Goal: Entertainment & Leisure: Consume media (video, audio)

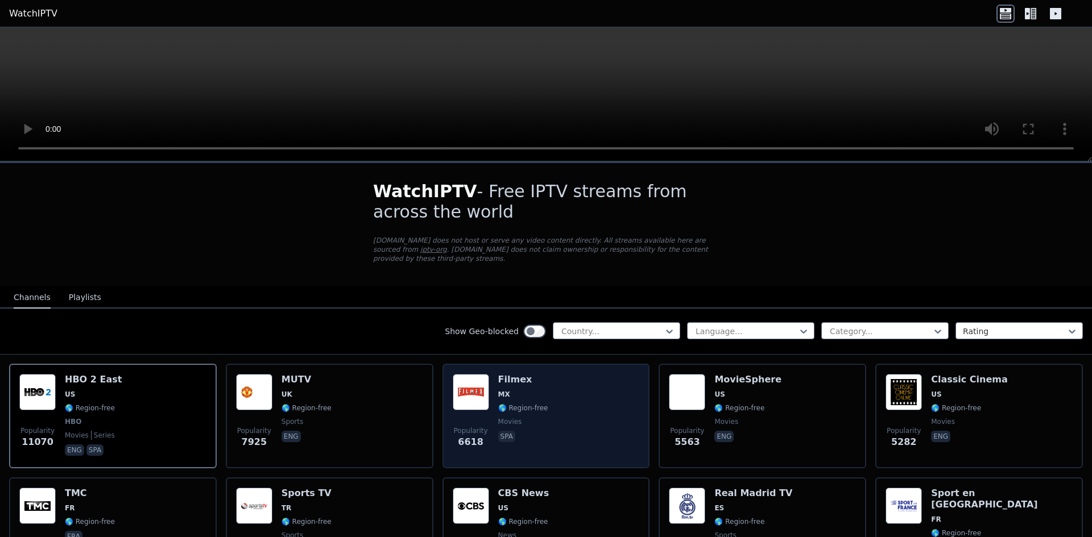
drag, startPoint x: 516, startPoint y: 370, endPoint x: 461, endPoint y: 398, distance: 62.0
click at [461, 398] on img at bounding box center [471, 392] width 36 height 36
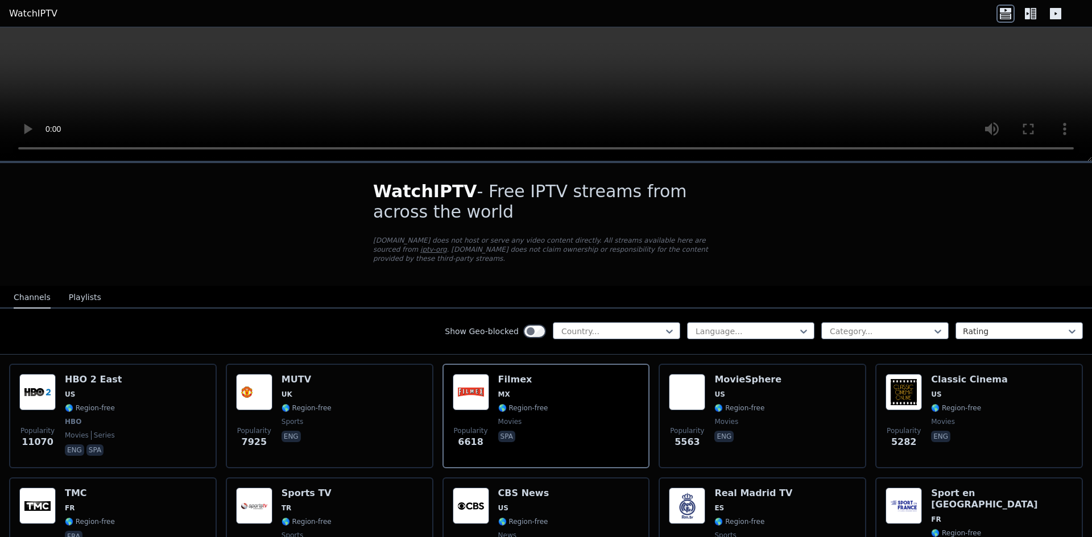
click at [124, 287] on nav "Channels Playlists" at bounding box center [546, 297] width 1092 height 23
click at [92, 287] on div "Channels Playlists" at bounding box center [58, 298] width 106 height 22
click at [80, 287] on button "Playlists" at bounding box center [85, 298] width 32 height 22
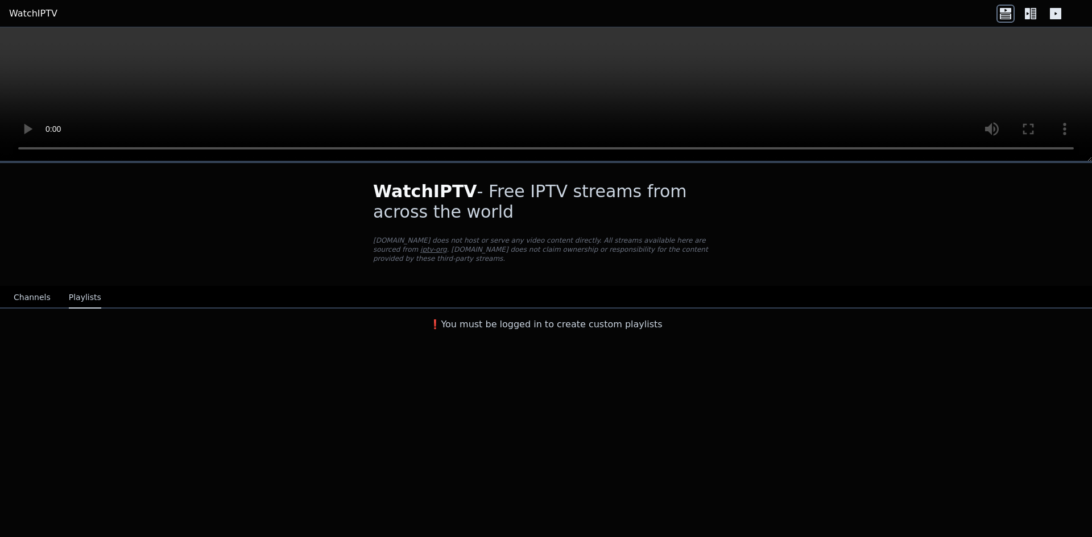
click at [15, 292] on button "Channels" at bounding box center [32, 298] width 37 height 22
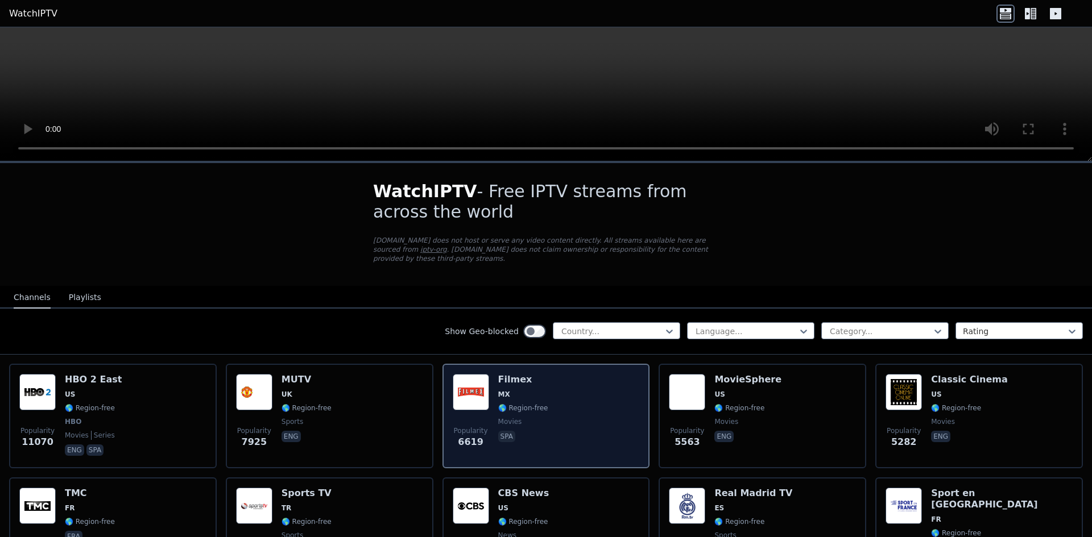
click at [530, 390] on span "MX" at bounding box center [523, 394] width 50 height 9
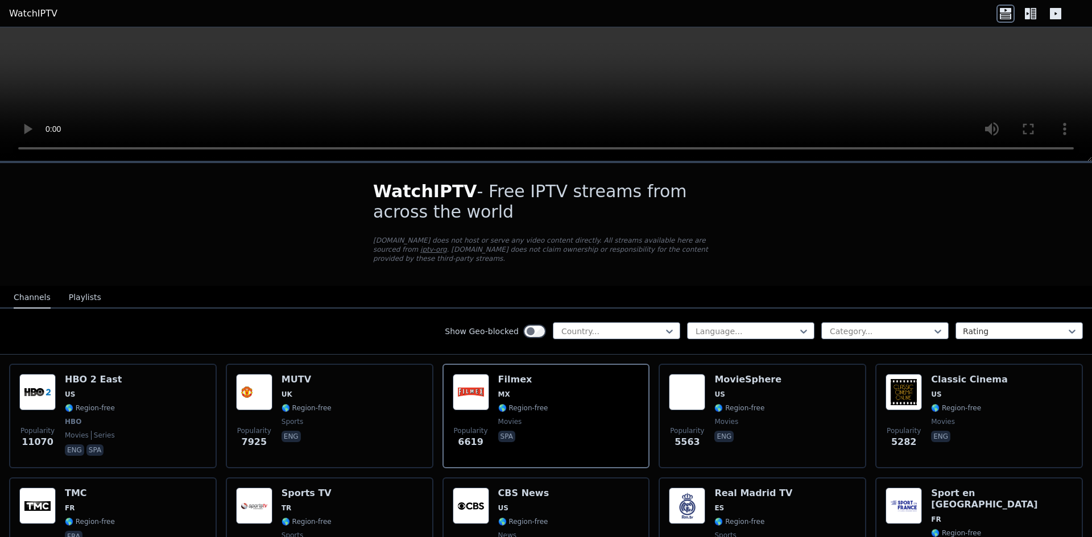
click at [444, 248] on p "[DOMAIN_NAME] does not host or serve any video content directly. All streams av…" at bounding box center [546, 249] width 346 height 27
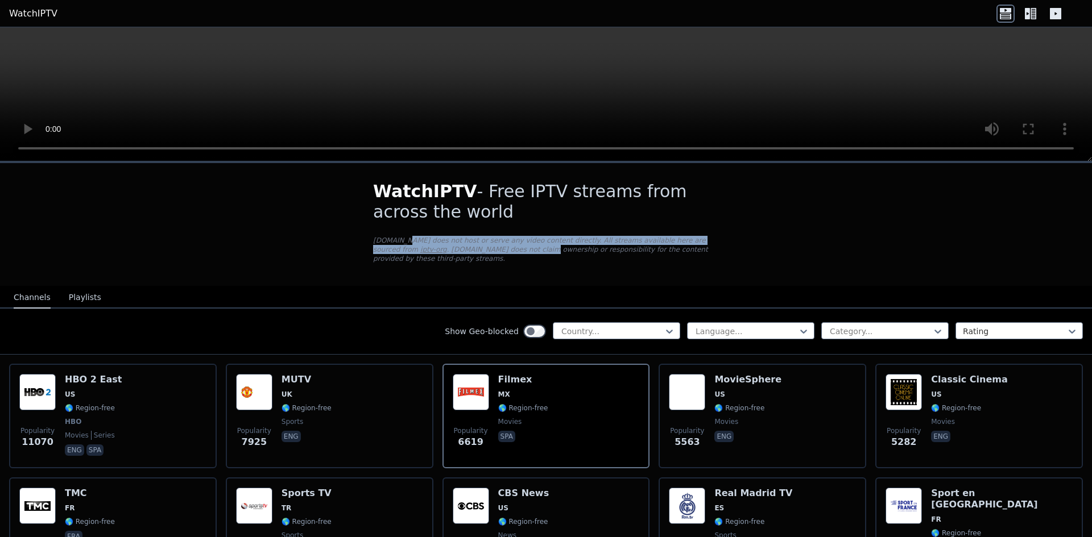
drag, startPoint x: 444, startPoint y: 248, endPoint x: 399, endPoint y: 238, distance: 45.9
click at [399, 238] on p "[DOMAIN_NAME] does not host or serve any video content directly. All streams av…" at bounding box center [546, 249] width 346 height 27
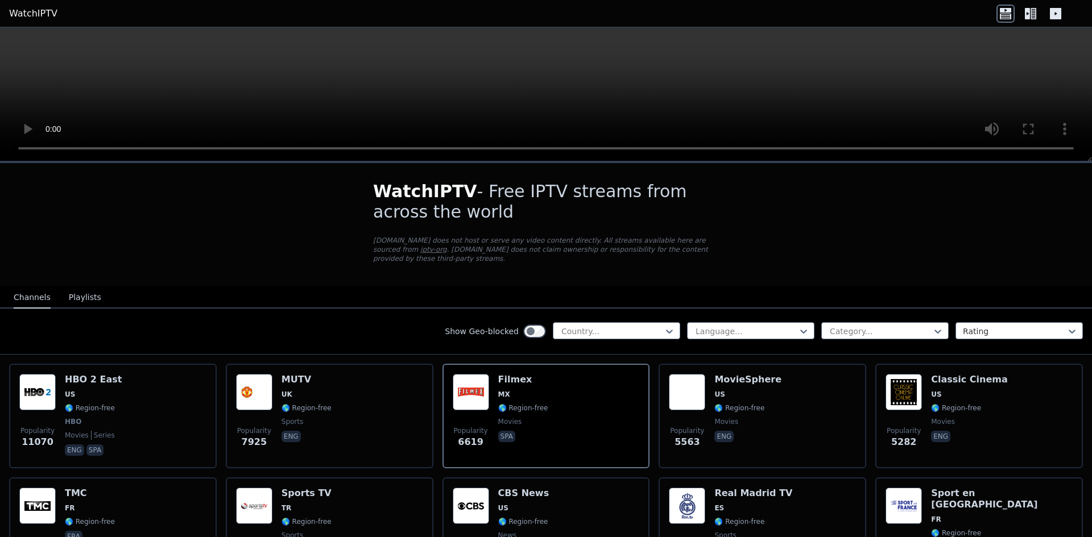
click at [642, 248] on p "[DOMAIN_NAME] does not host or serve any video content directly. All streams av…" at bounding box center [546, 249] width 346 height 27
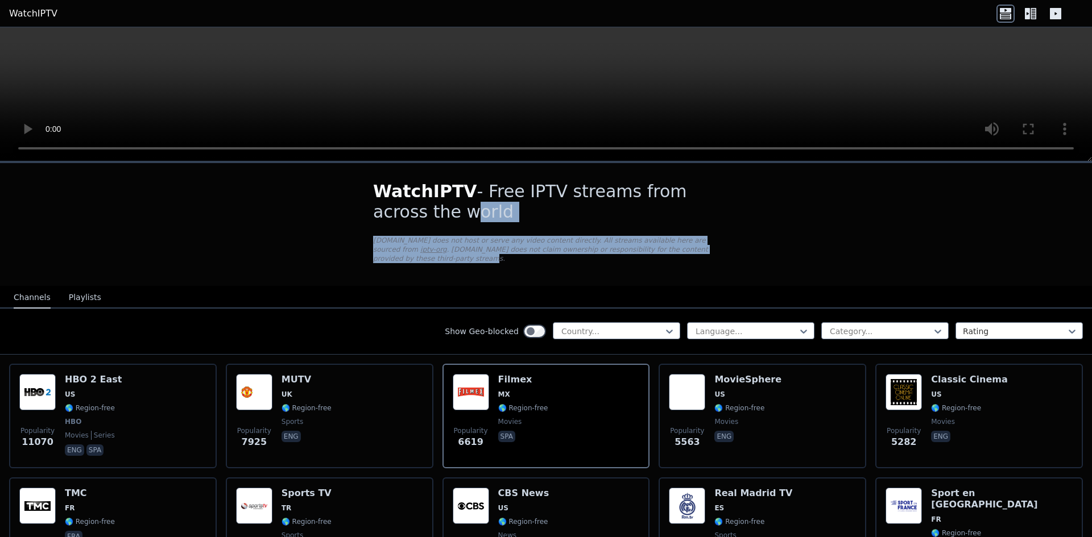
drag, startPoint x: 677, startPoint y: 250, endPoint x: 328, endPoint y: 221, distance: 349.8
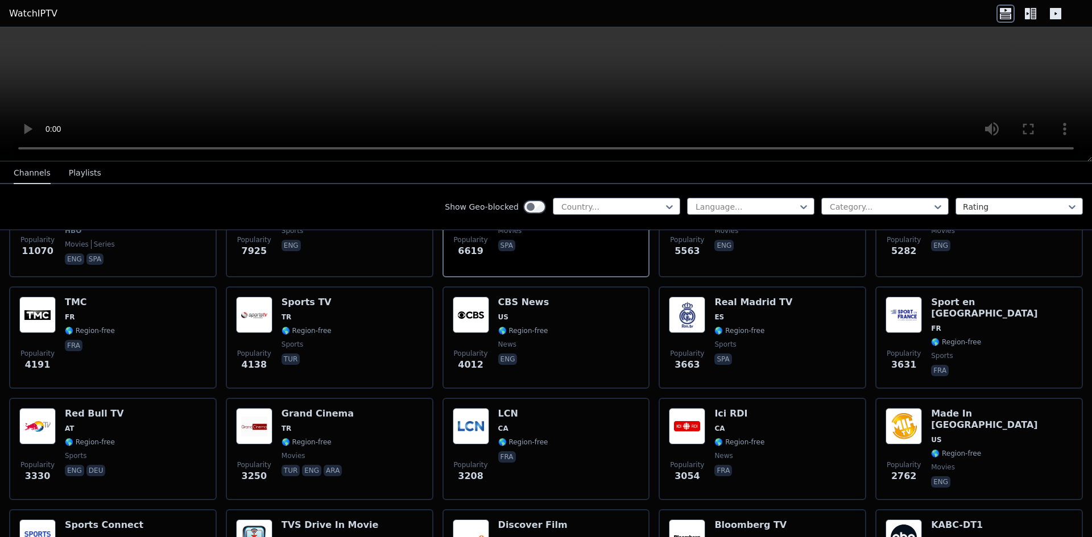
scroll to position [171, 0]
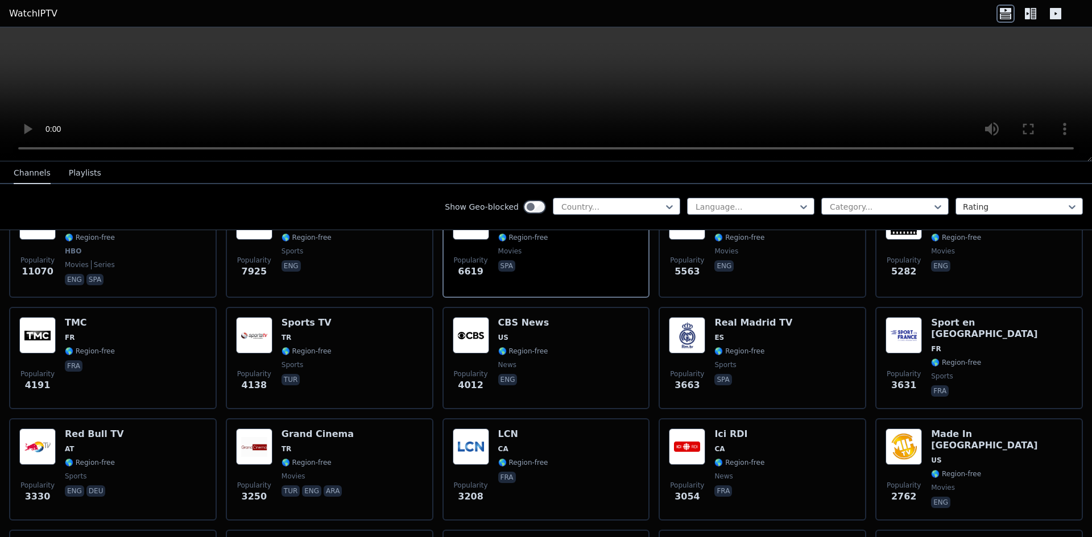
click at [1028, 14] on icon at bounding box center [1030, 14] width 18 height 18
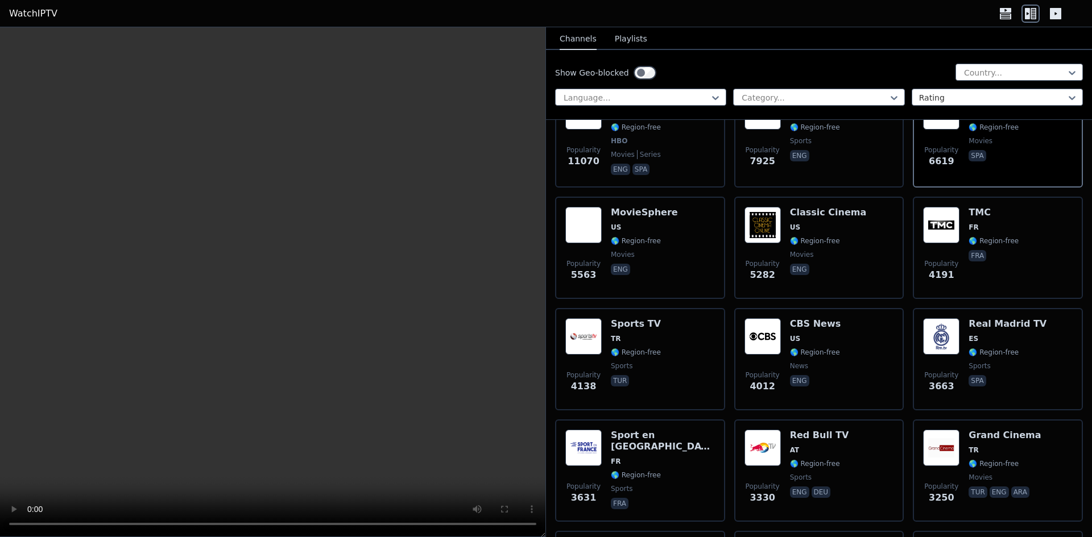
click at [1051, 22] on icon at bounding box center [1055, 14] width 18 height 18
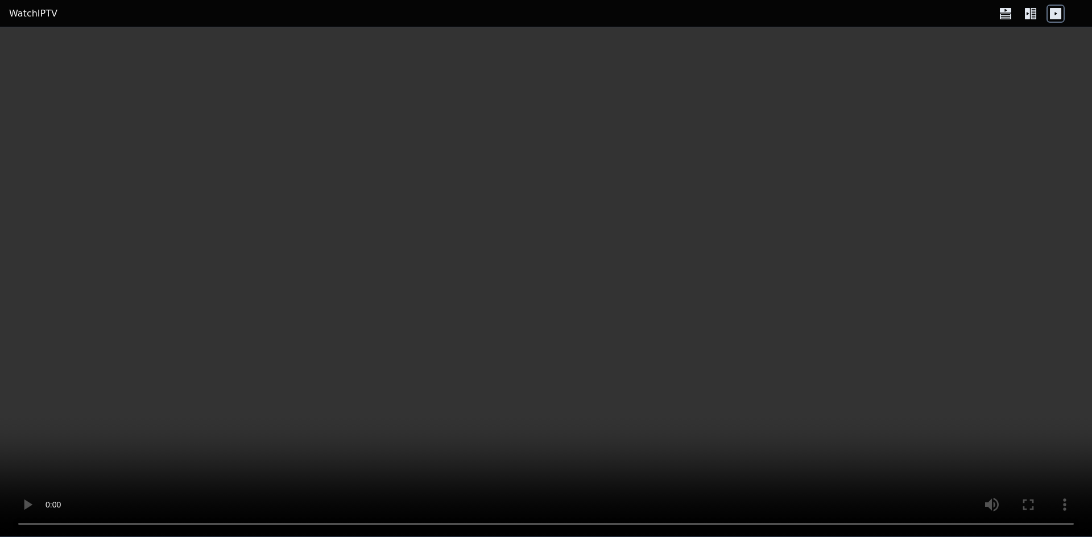
click at [1052, 153] on video at bounding box center [546, 282] width 1092 height 510
click at [1025, 18] on icon at bounding box center [1027, 13] width 5 height 11
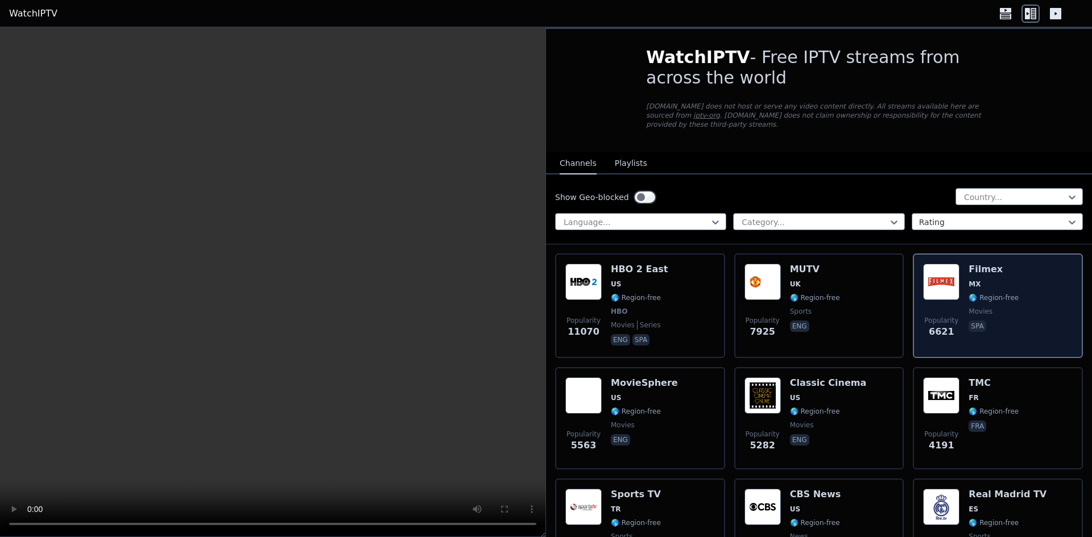
click at [962, 264] on div "Popularity 6621 Filmex MX 🌎 Region-free movies spa" at bounding box center [998, 306] width 150 height 84
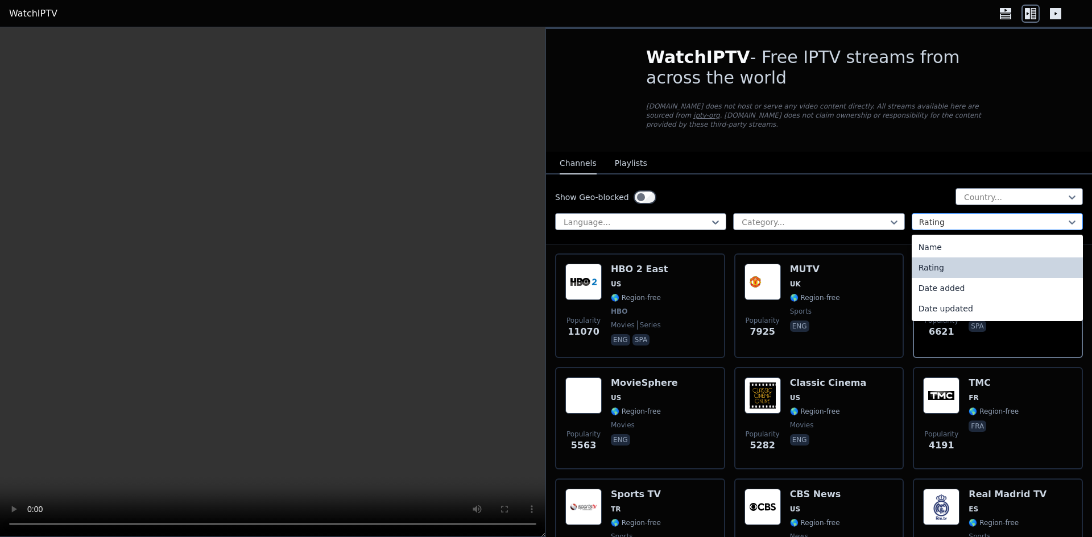
click at [964, 217] on div at bounding box center [992, 222] width 147 height 11
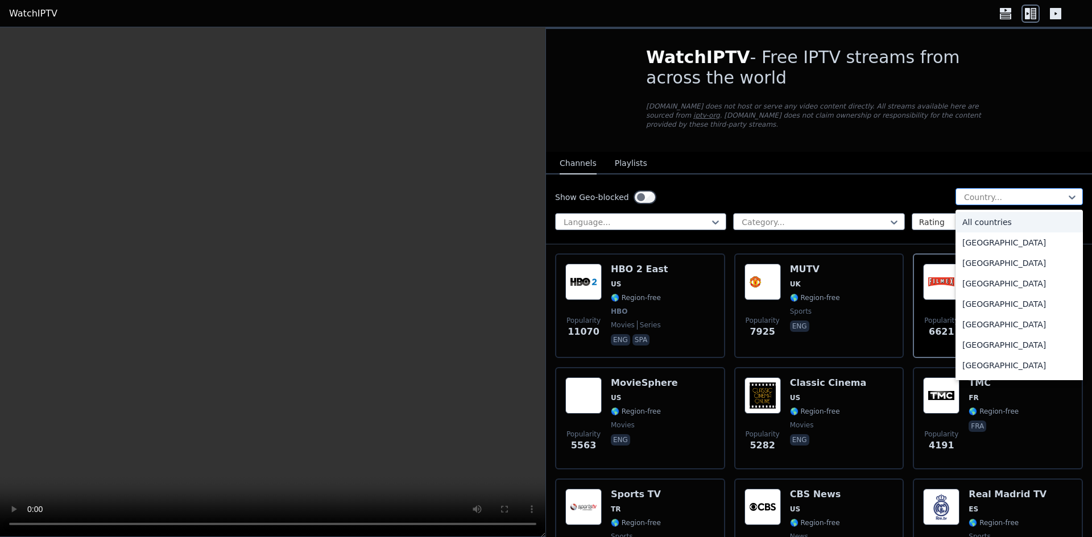
click at [979, 192] on div at bounding box center [1014, 197] width 103 height 11
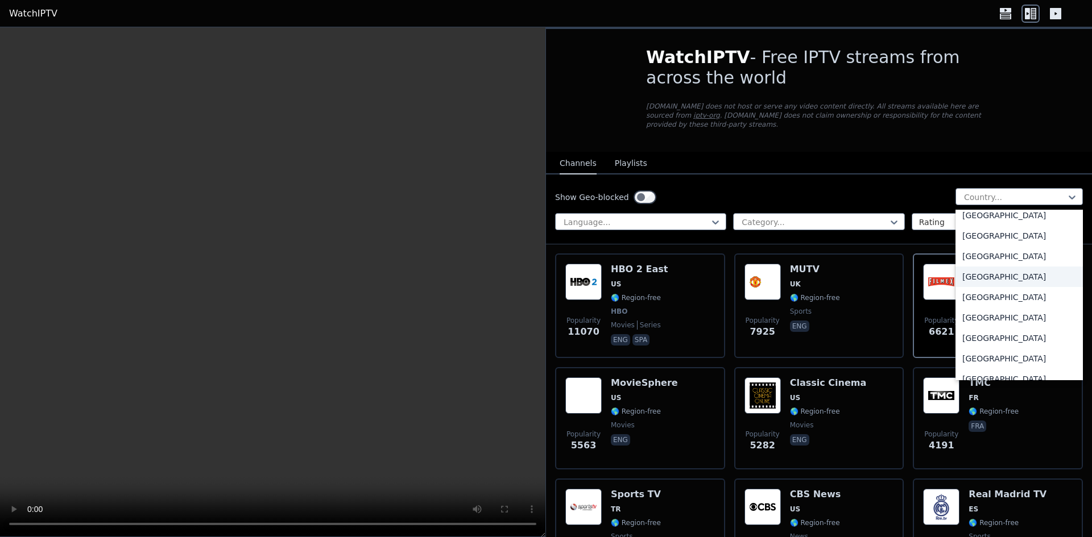
scroll to position [3810, 0]
click at [981, 283] on div "[GEOGRAPHIC_DATA]" at bounding box center [1018, 293] width 127 height 20
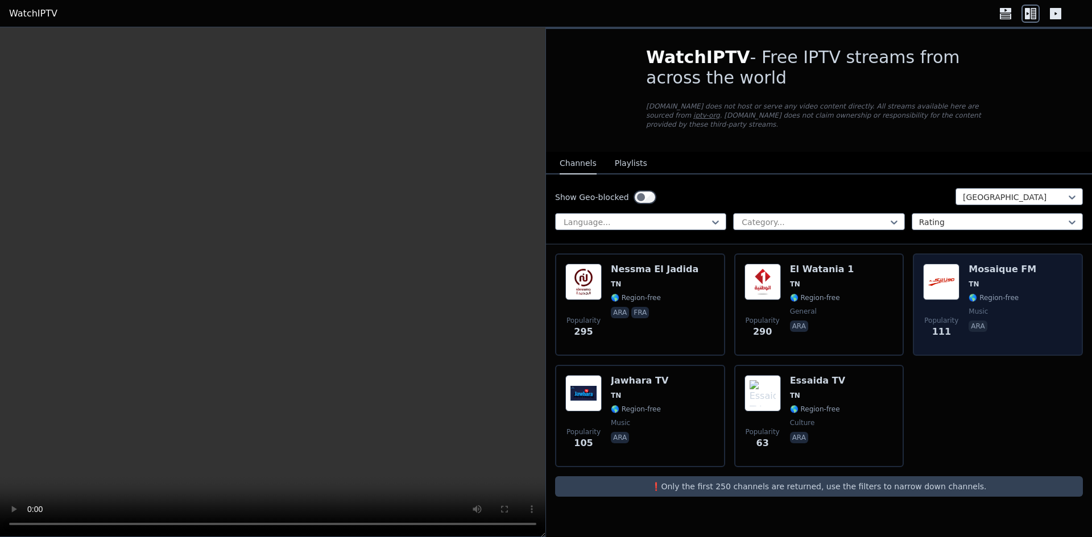
click at [1025, 322] on div "Popularity 111 Mosaique FM [GEOGRAPHIC_DATA] 🌎 Region-free music ara" at bounding box center [998, 305] width 150 height 82
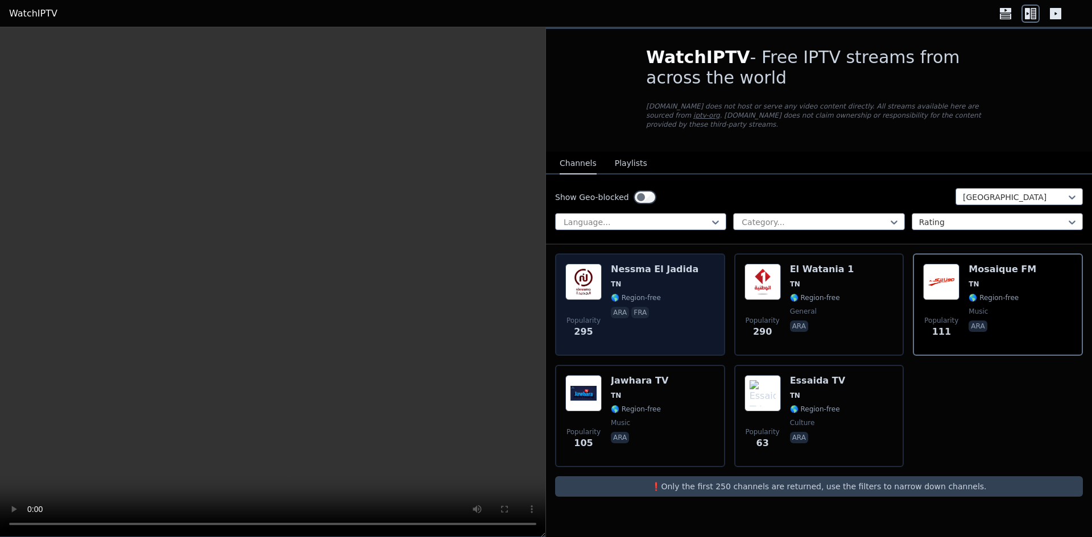
click at [669, 314] on div "Nessma [GEOGRAPHIC_DATA] [GEOGRAPHIC_DATA] 🌎 Region-free ara fra" at bounding box center [655, 305] width 88 height 82
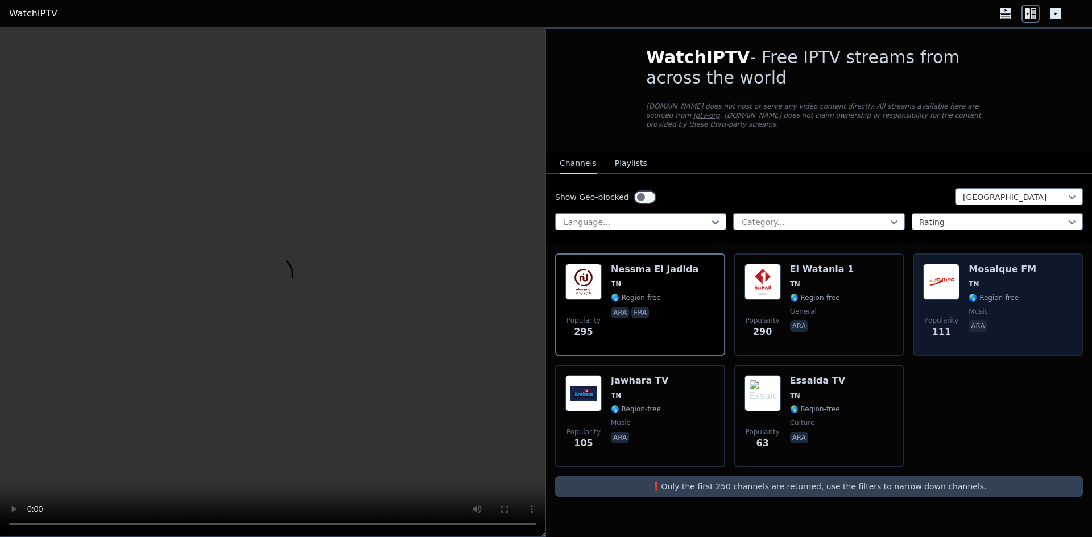
click at [1014, 311] on div "Mosaique FM [GEOGRAPHIC_DATA] 🌎 Region-free music ara" at bounding box center [1002, 305] width 68 height 82
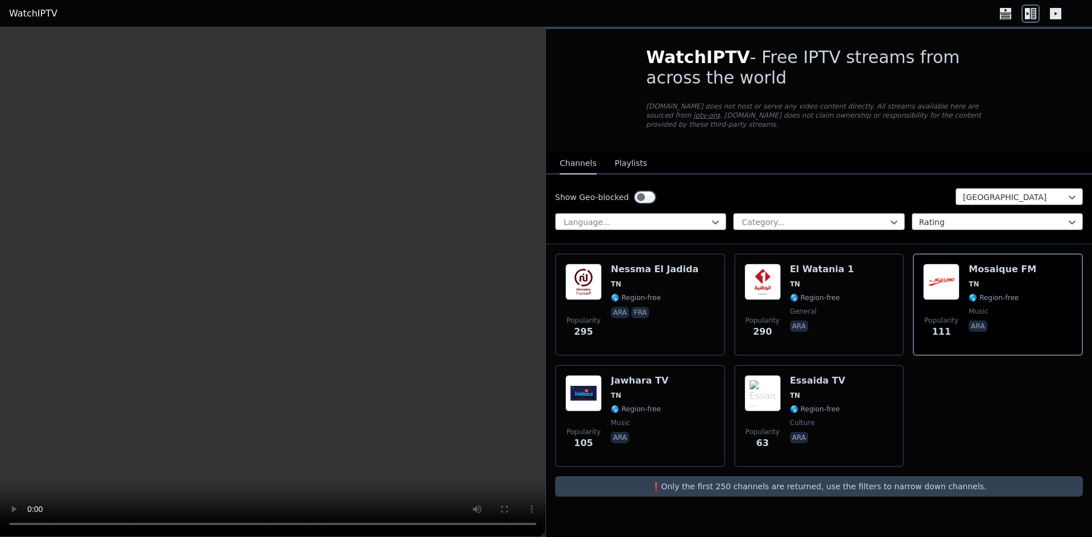
click at [631, 188] on div "Show Geo-blocked" at bounding box center [605, 197] width 101 height 18
click at [653, 190] on div "Show Geo-blocked [GEOGRAPHIC_DATA]" at bounding box center [819, 197] width 528 height 18
click at [625, 217] on div at bounding box center [635, 222] width 147 height 11
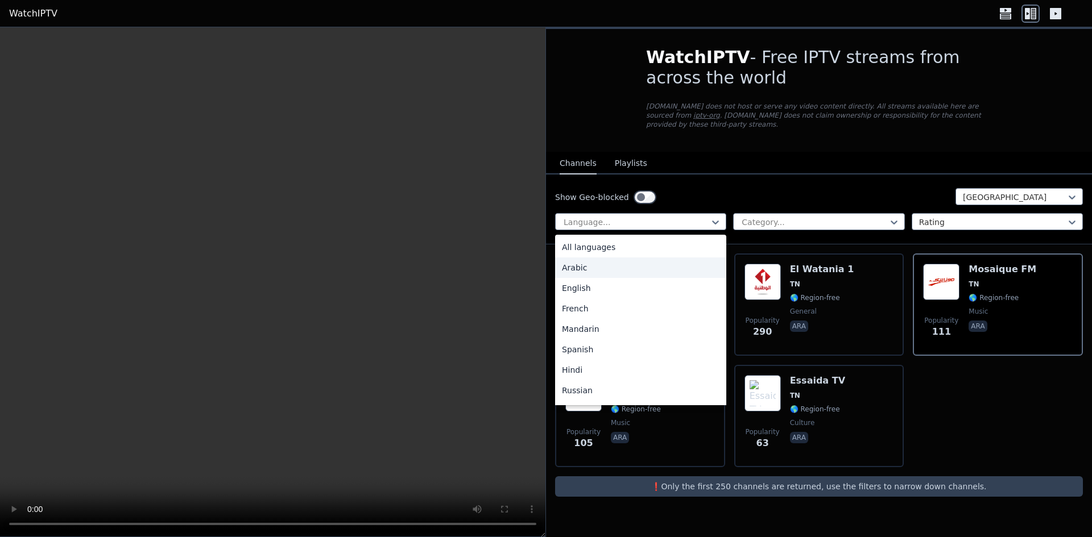
click at [608, 259] on div "Arabic" at bounding box center [640, 268] width 171 height 20
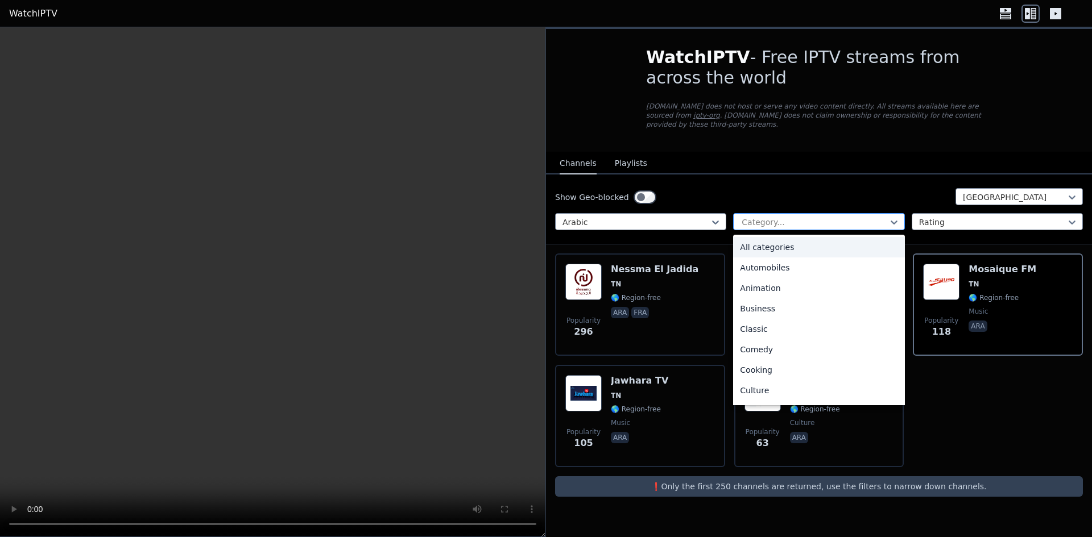
click at [769, 217] on div at bounding box center [813, 222] width 147 height 11
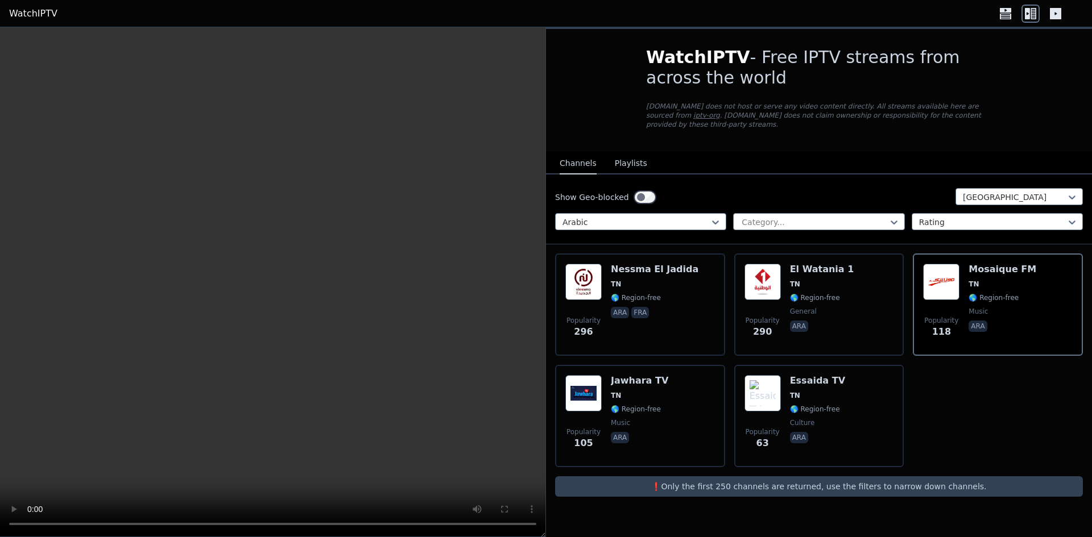
click at [923, 189] on div "Show Geo-blocked [GEOGRAPHIC_DATA]" at bounding box center [819, 197] width 528 height 18
click at [1009, 197] on div "Show Geo-blocked [GEOGRAPHIC_DATA]" at bounding box center [819, 197] width 528 height 18
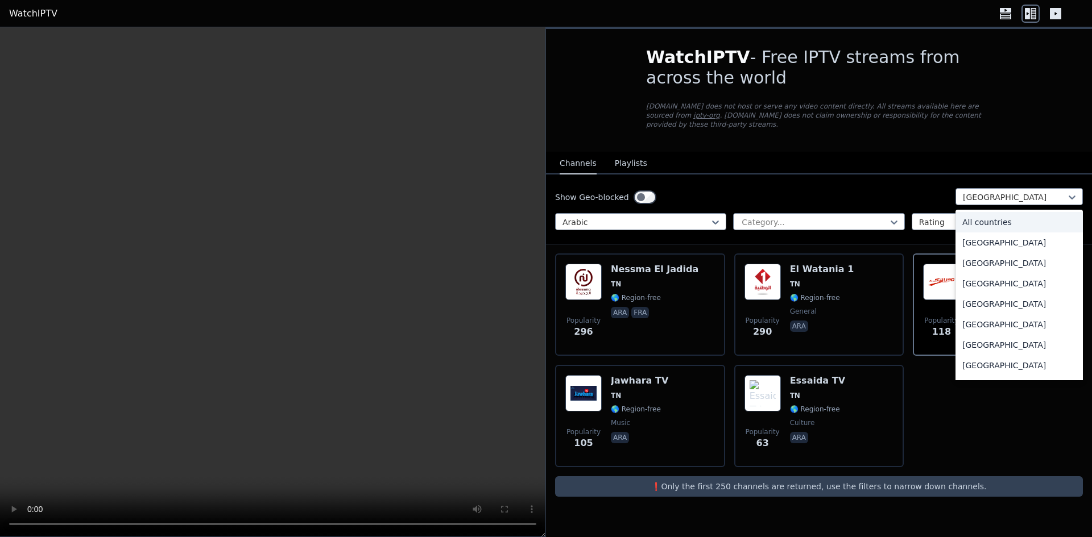
click at [990, 212] on div "All countries" at bounding box center [1018, 222] width 127 height 20
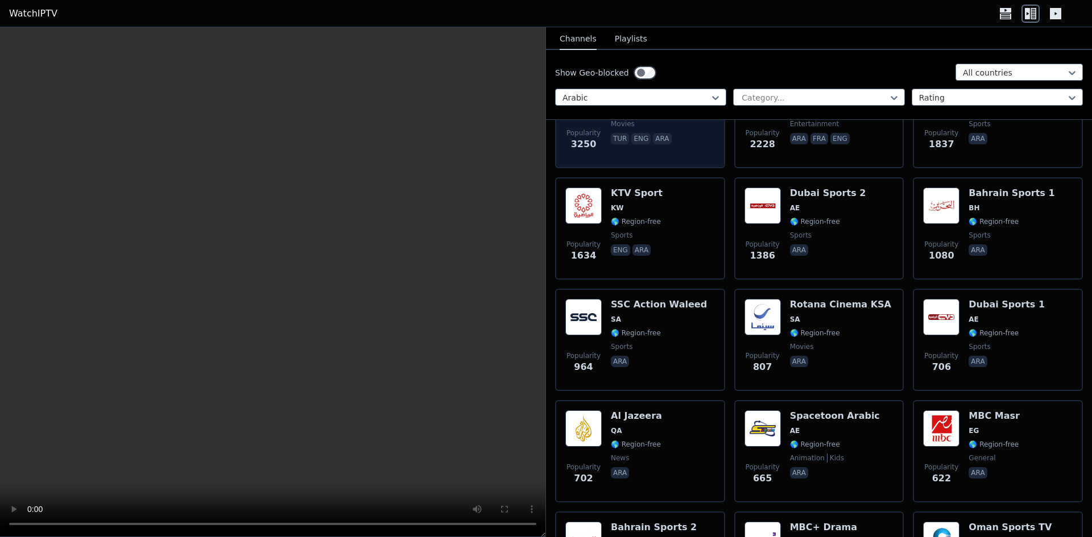
scroll to position [227, 0]
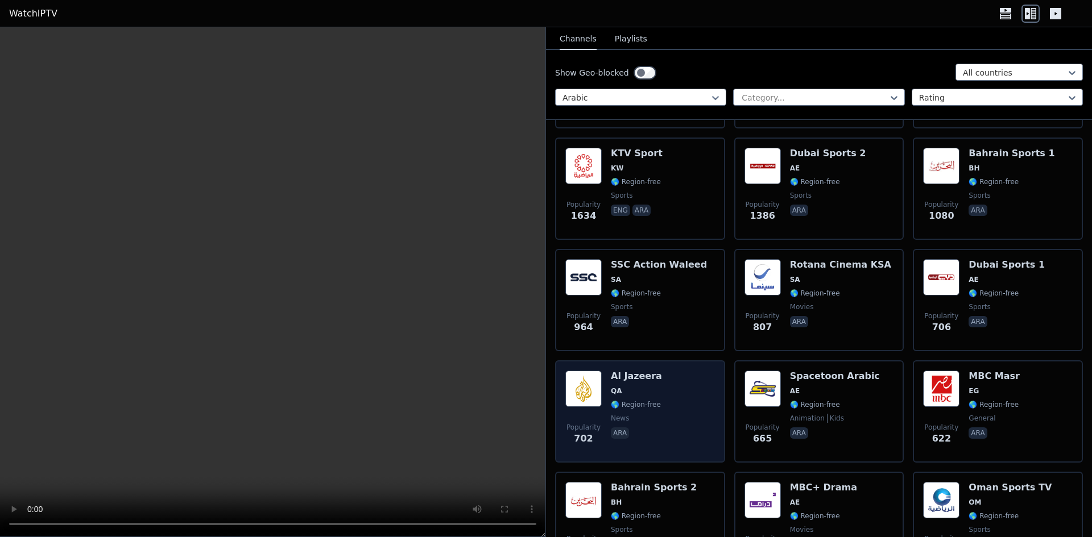
click at [674, 420] on div "Popularity 702 Al Jazeera QA 🌎 Region-free news ara" at bounding box center [640, 412] width 150 height 82
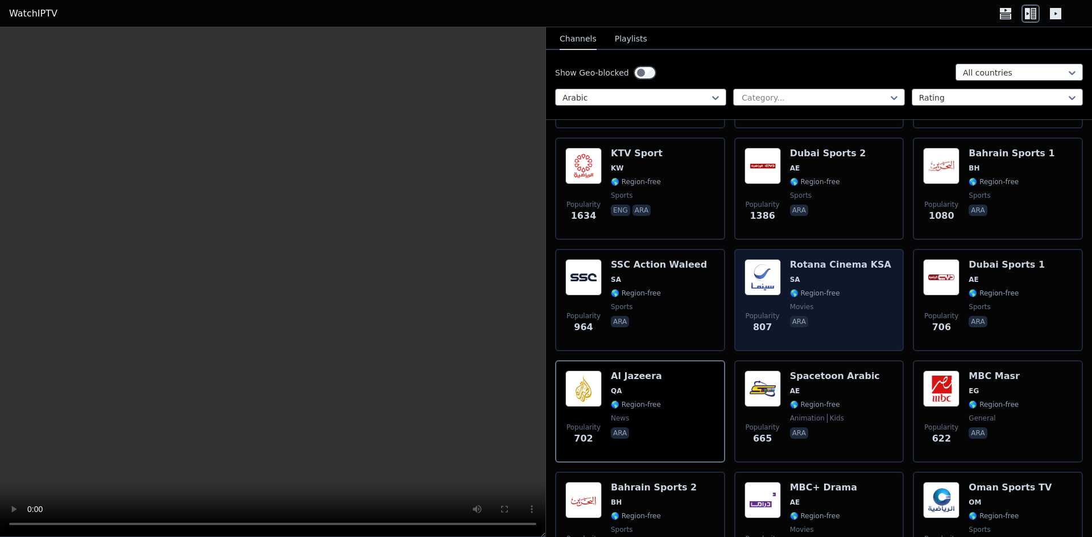
click at [855, 289] on span "🌎 Region-free" at bounding box center [840, 293] width 101 height 9
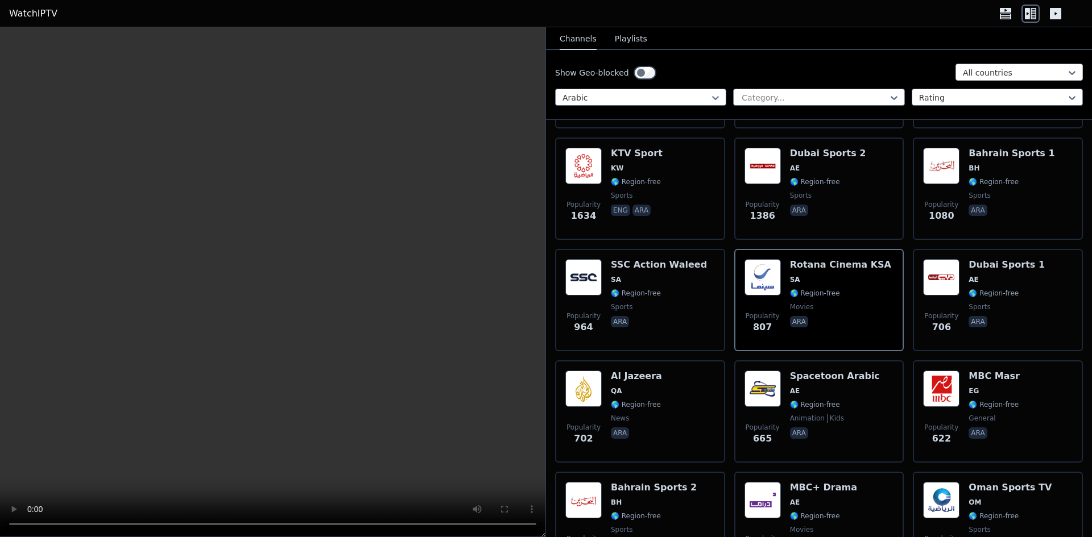
click at [1006, 73] on div at bounding box center [1014, 72] width 103 height 11
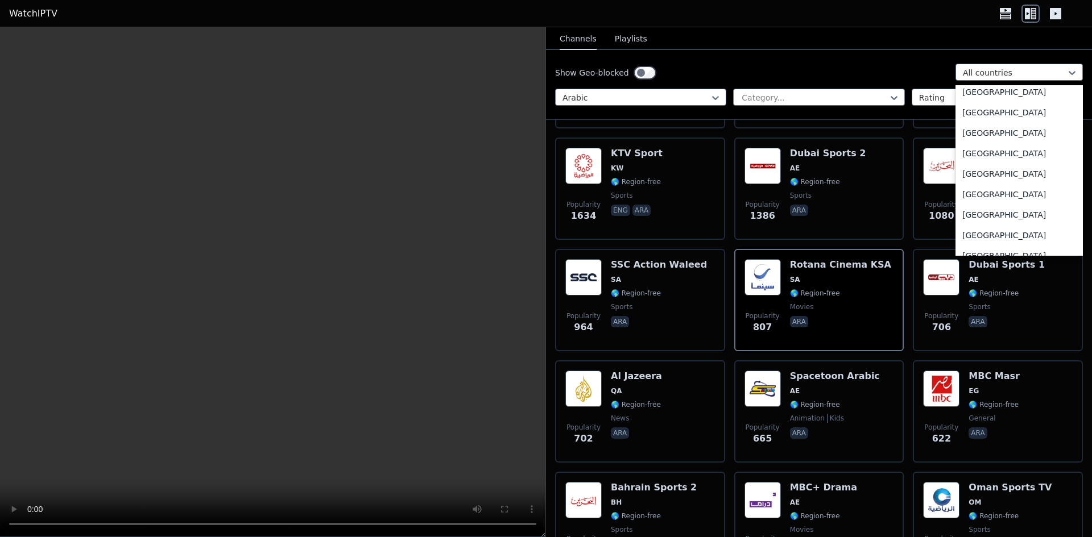
scroll to position [3810, 0]
click at [987, 164] on div "[GEOGRAPHIC_DATA]" at bounding box center [1018, 168] width 127 height 20
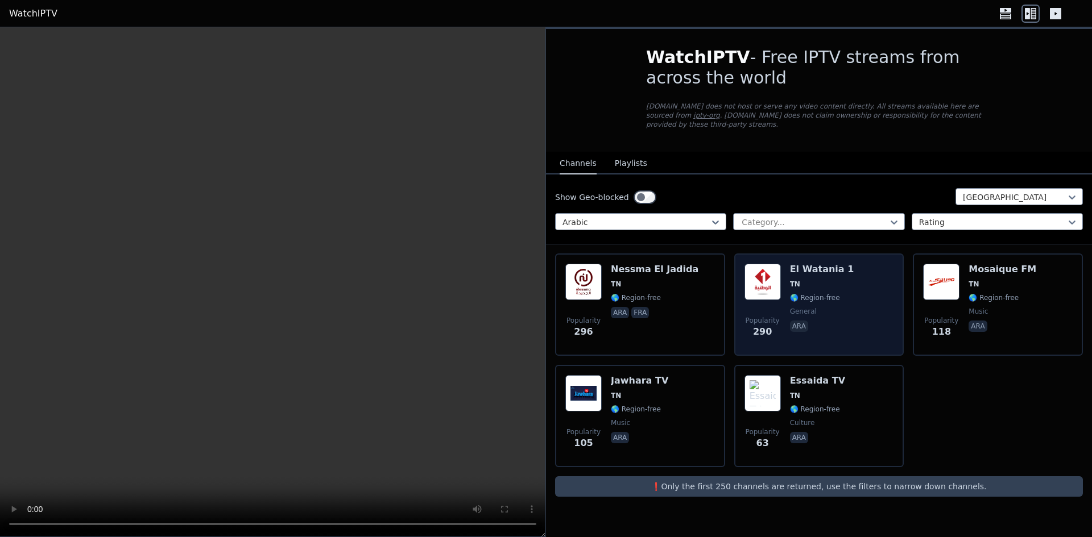
click at [859, 279] on div "Popularity 290 [GEOGRAPHIC_DATA] 1 TN 🌎 Region-free general ara" at bounding box center [819, 305] width 150 height 82
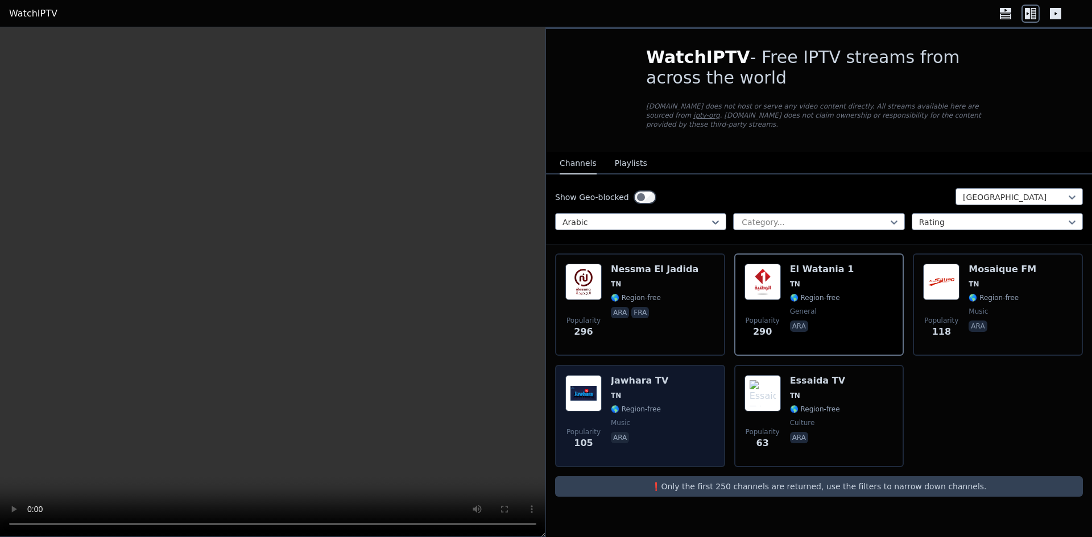
click at [674, 433] on div "Popularity 105 Jawhara TV TN 🌎 Region-free music ara" at bounding box center [640, 416] width 150 height 82
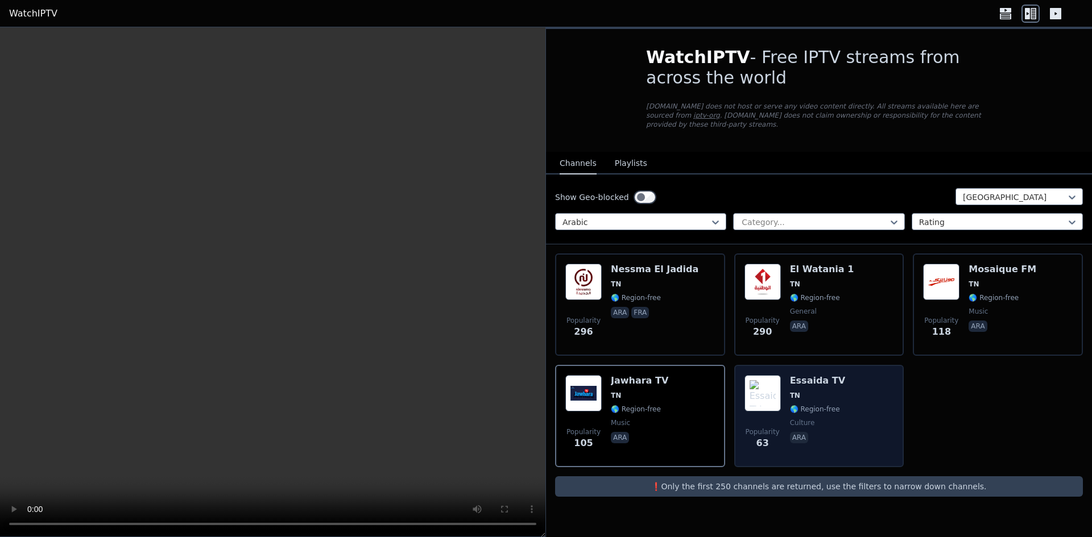
click at [849, 406] on div "Popularity 63 Essaida TV TN 🌎 Region-free culture ara" at bounding box center [819, 416] width 150 height 82
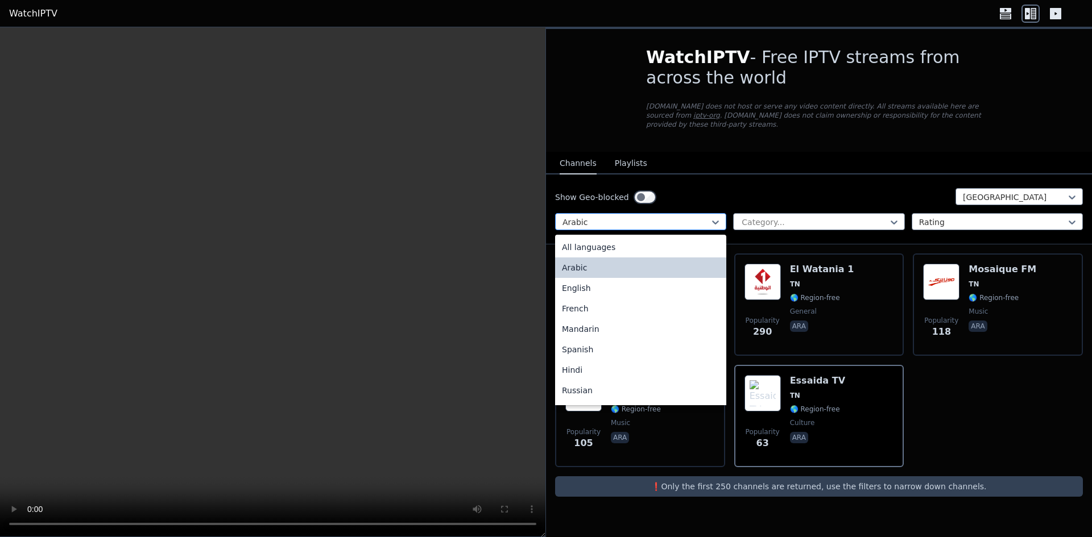
click at [650, 217] on div at bounding box center [635, 222] width 147 height 11
click at [653, 240] on div "All languages" at bounding box center [640, 247] width 171 height 20
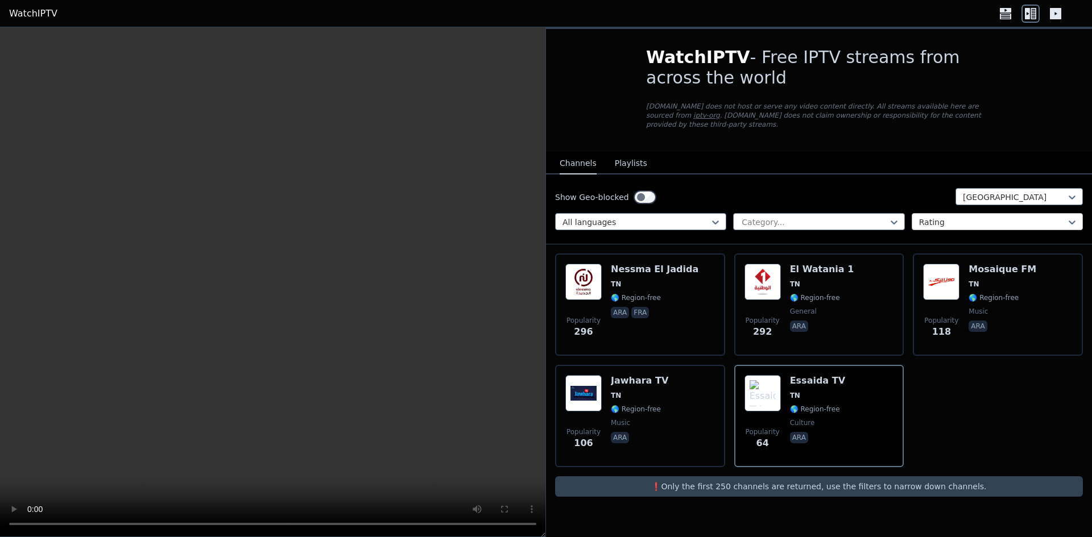
click at [987, 217] on div at bounding box center [992, 222] width 147 height 11
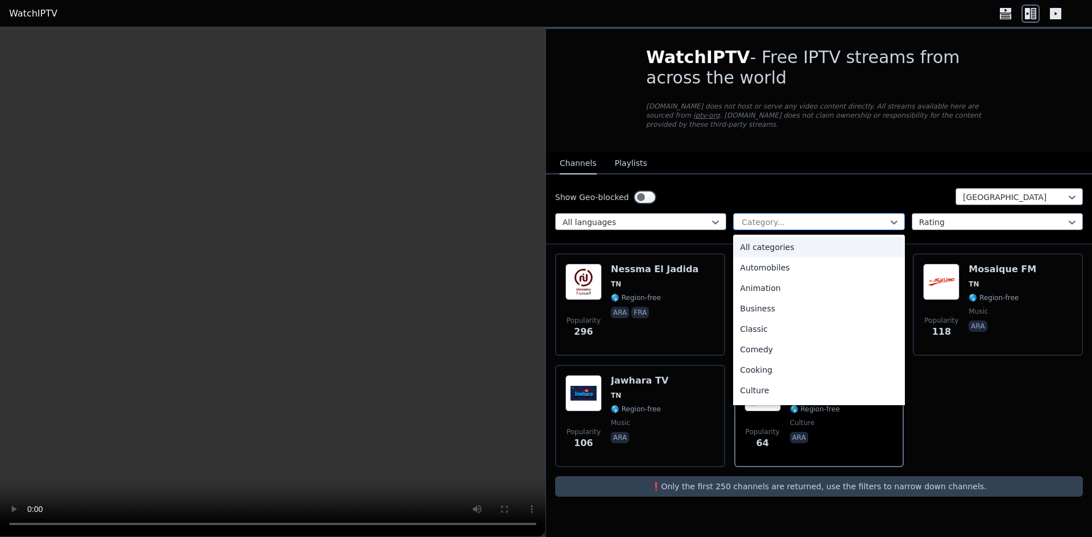
click at [855, 217] on div at bounding box center [813, 222] width 147 height 11
click at [978, 192] on div at bounding box center [1014, 197] width 103 height 11
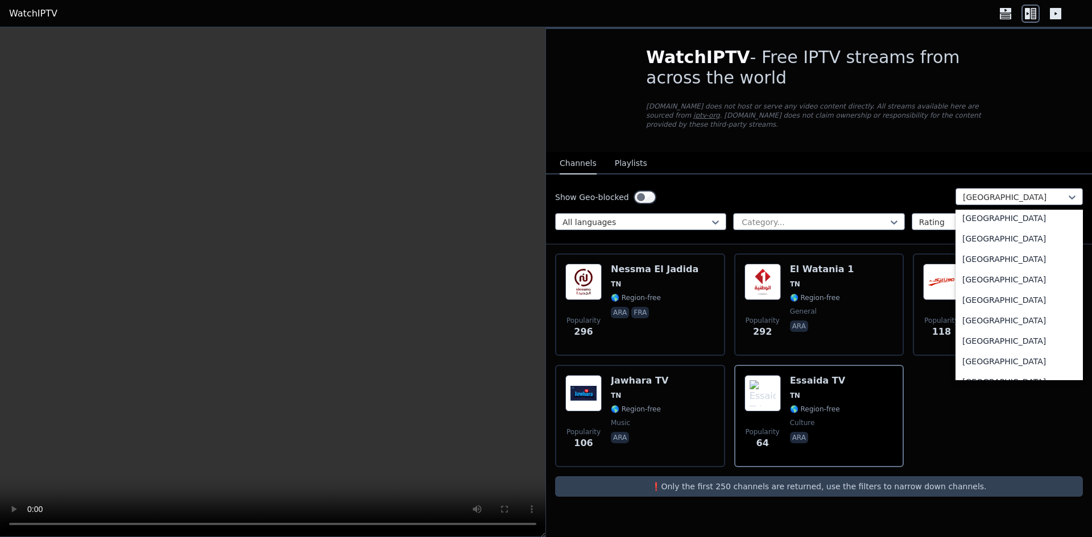
scroll to position [0, 0]
click at [1029, 212] on div "All countries" at bounding box center [1018, 222] width 127 height 20
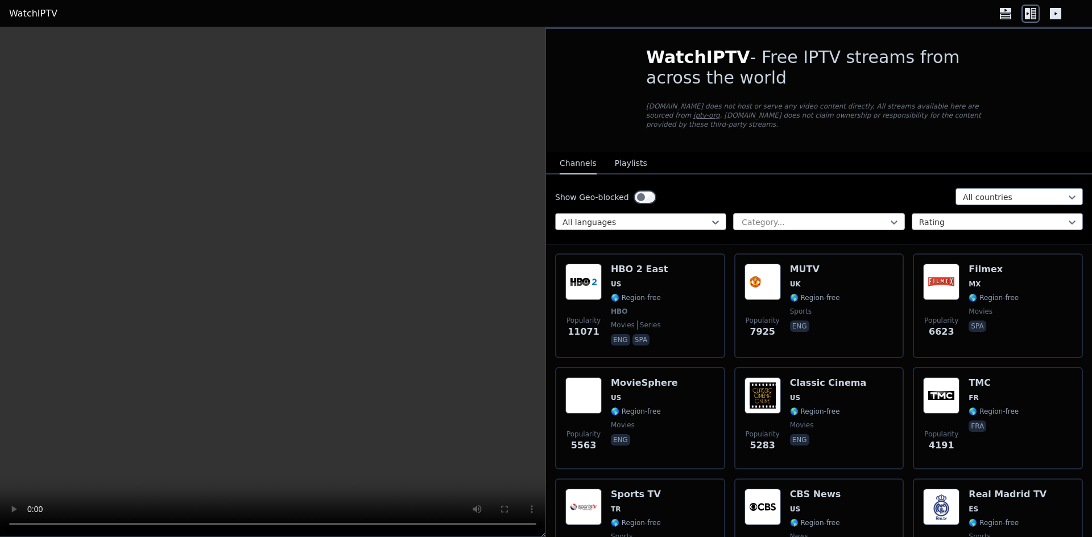
click at [765, 213] on div "Category..." at bounding box center [818, 221] width 171 height 17
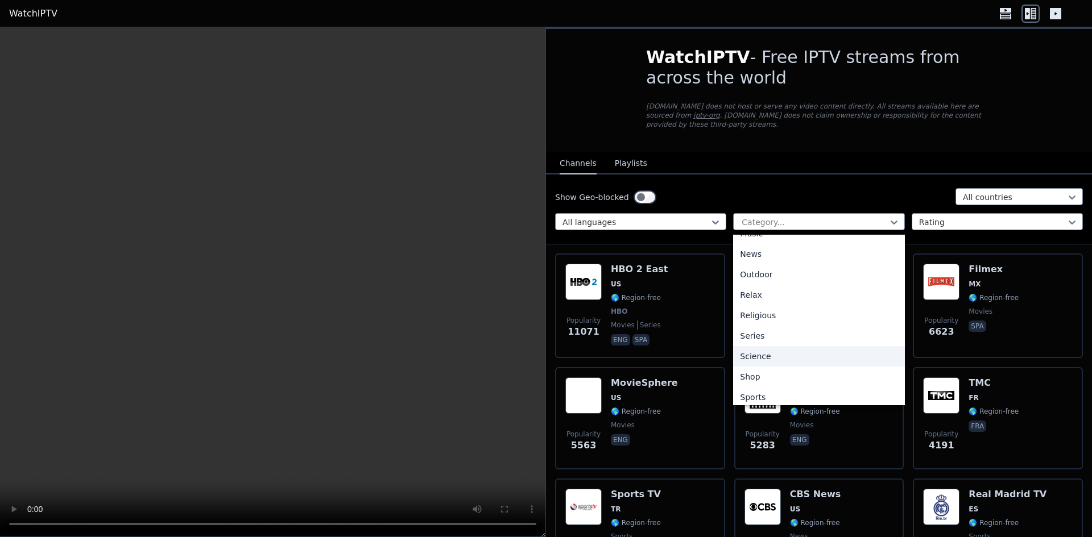
scroll to position [387, 0]
click at [776, 263] on div "Religious" at bounding box center [818, 270] width 171 height 20
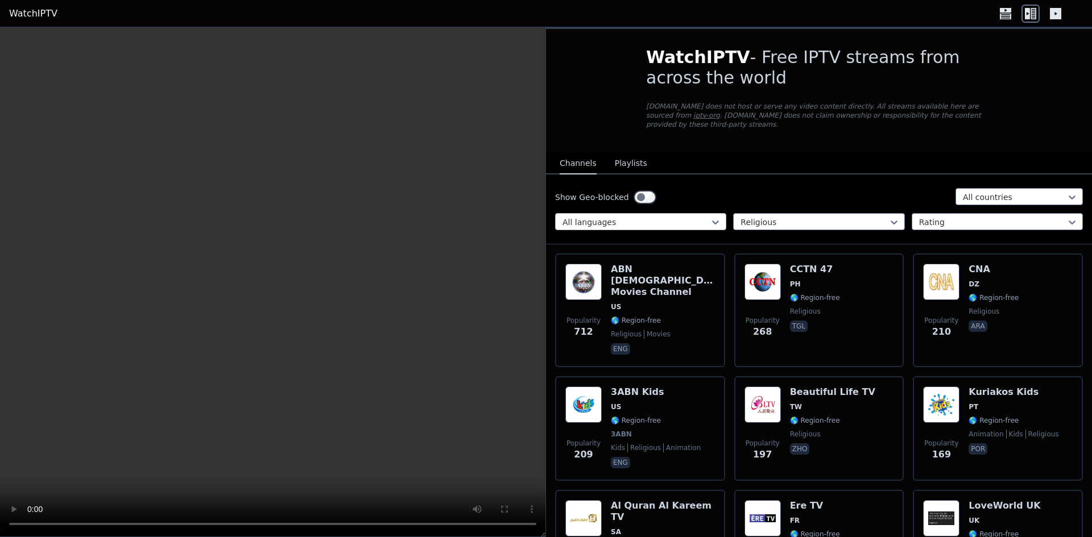
click at [665, 217] on div at bounding box center [635, 222] width 147 height 11
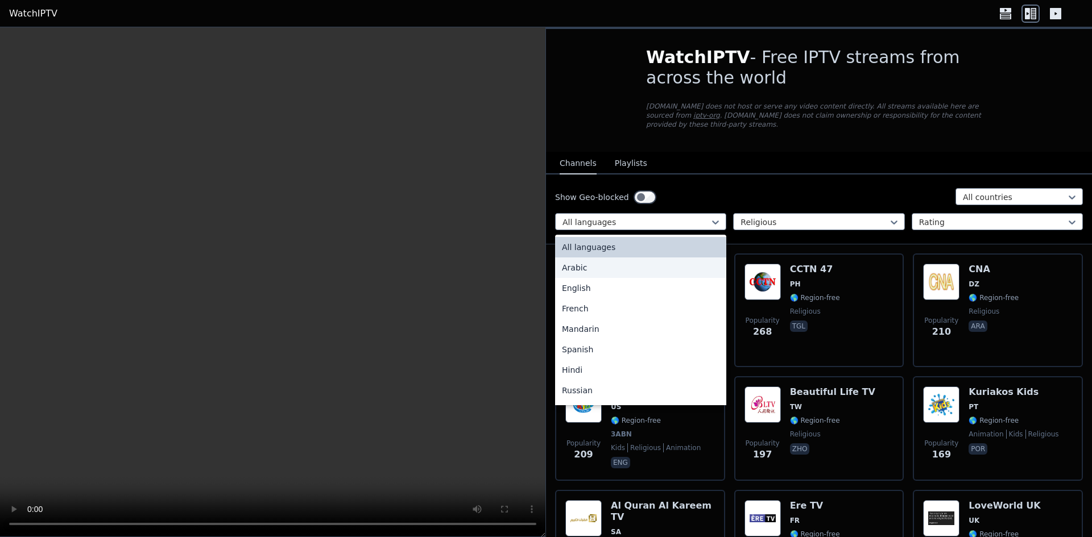
click at [625, 266] on div "Arabic" at bounding box center [640, 268] width 171 height 20
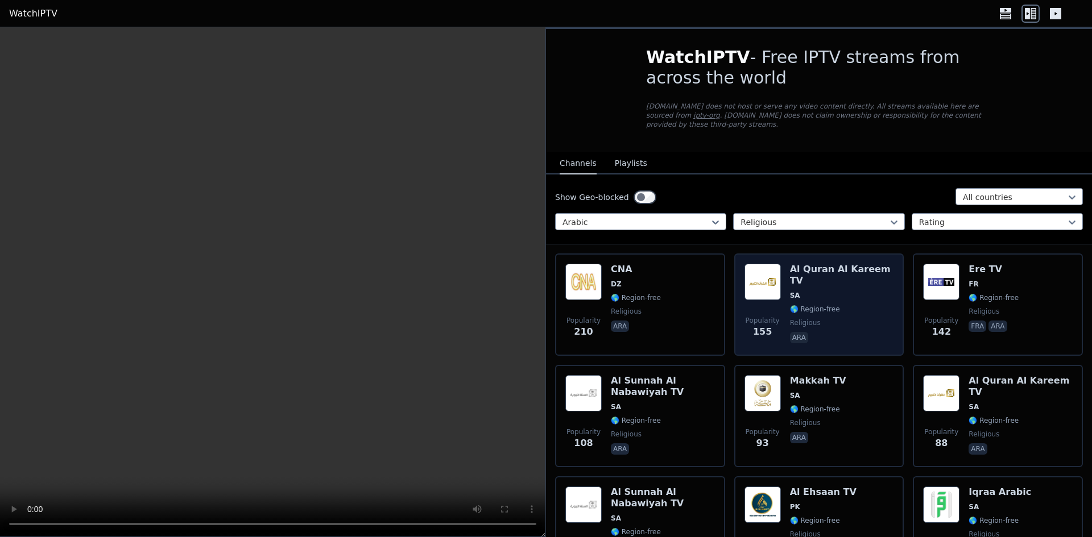
click at [820, 283] on div "[DEMOGRAPHIC_DATA] Al Kareem TV SA 🌎 Region-free religious ara" at bounding box center [842, 305] width 104 height 82
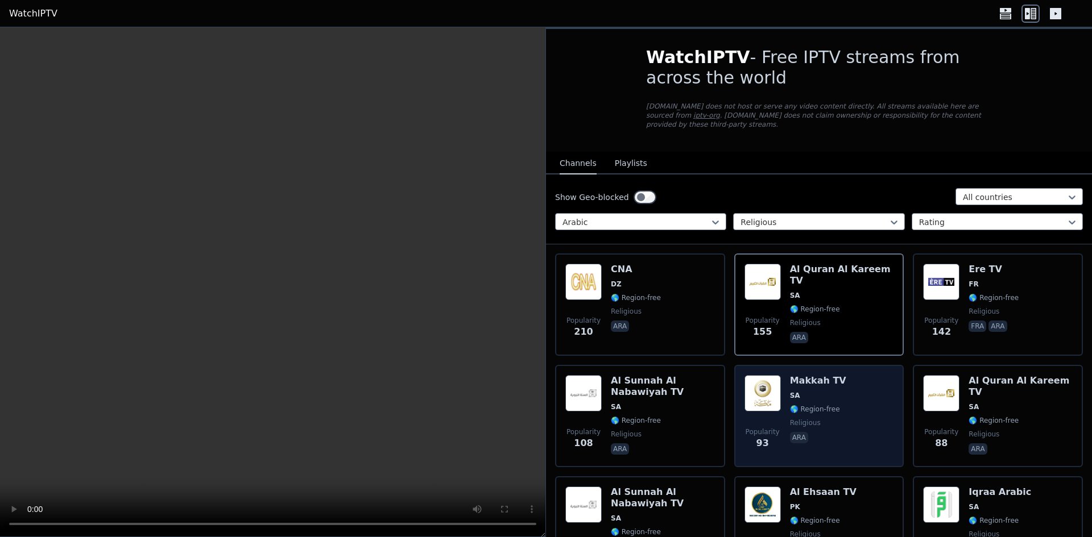
click at [856, 420] on div "Popularity 93 Makkah TV SA 🌎 Region-free religious ara" at bounding box center [819, 416] width 150 height 82
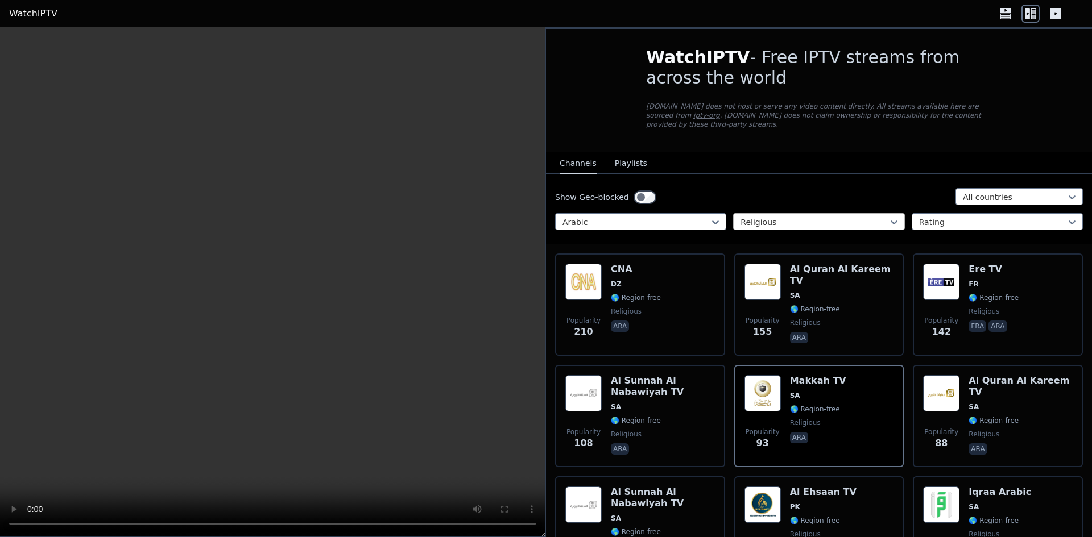
click at [799, 217] on div at bounding box center [813, 222] width 147 height 11
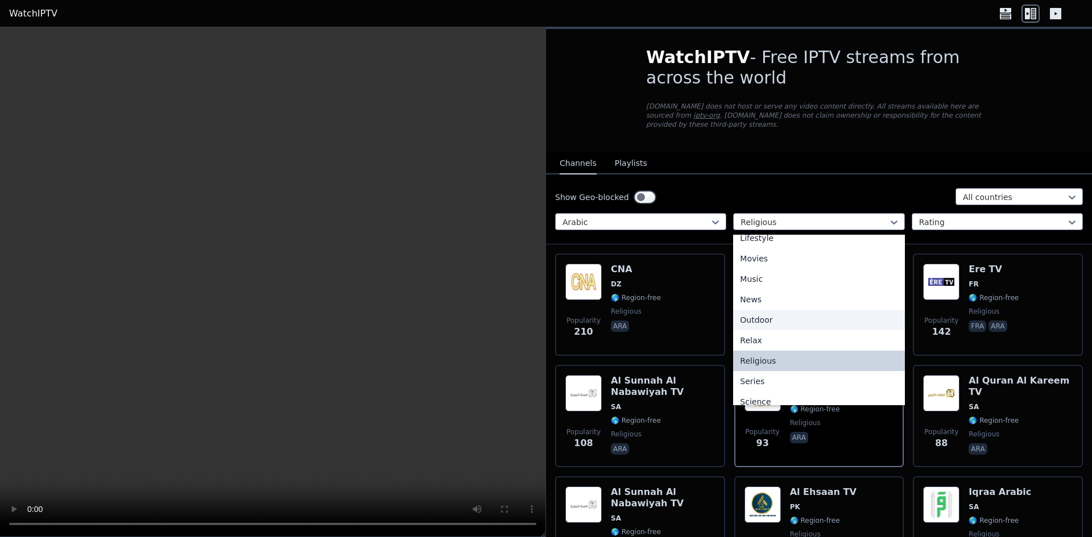
scroll to position [268, 0]
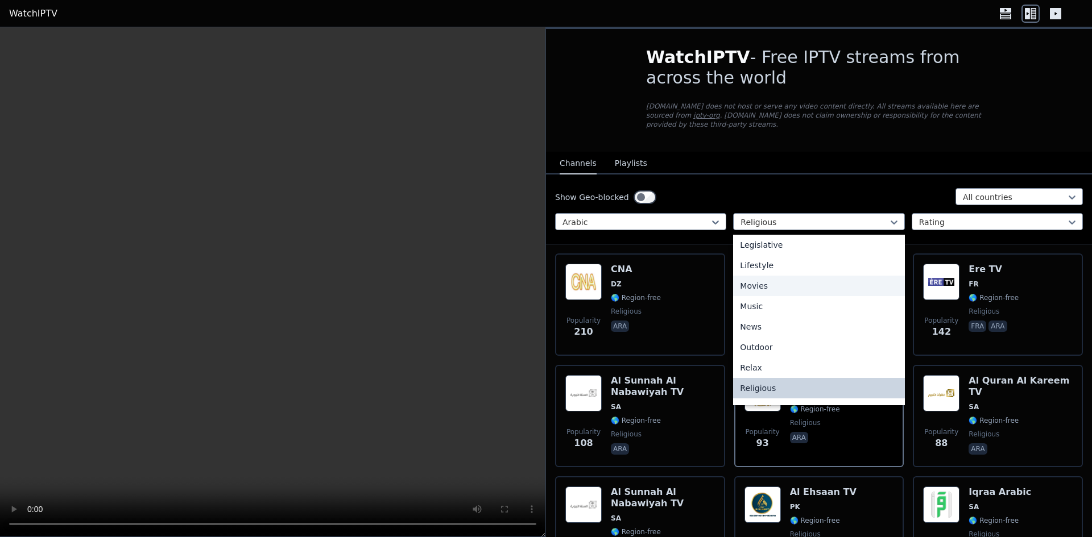
click at [777, 277] on div "Movies" at bounding box center [818, 286] width 171 height 20
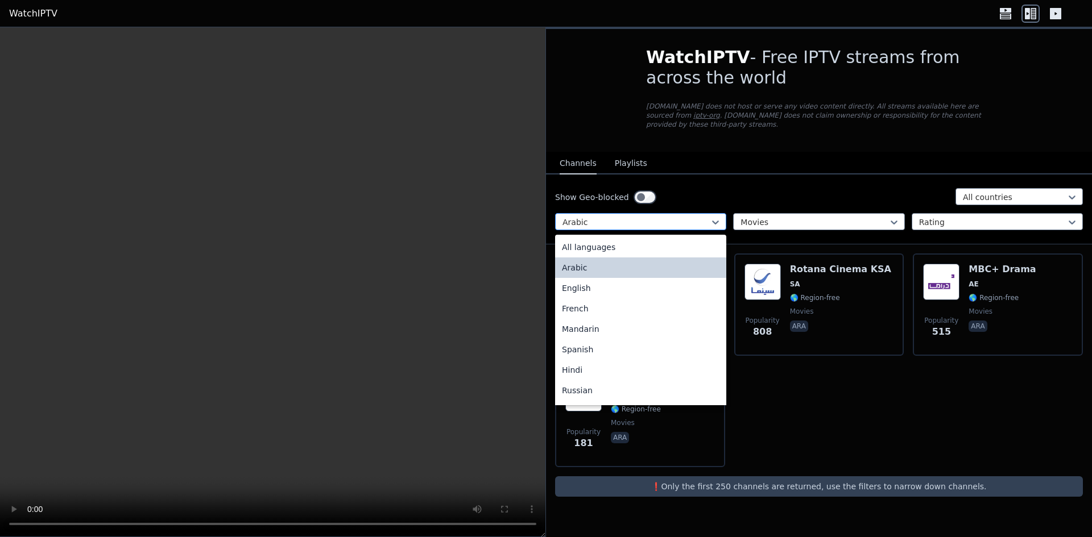
click at [673, 213] on div "Arabic" at bounding box center [640, 221] width 171 height 17
click at [631, 240] on div "All languages" at bounding box center [640, 247] width 171 height 20
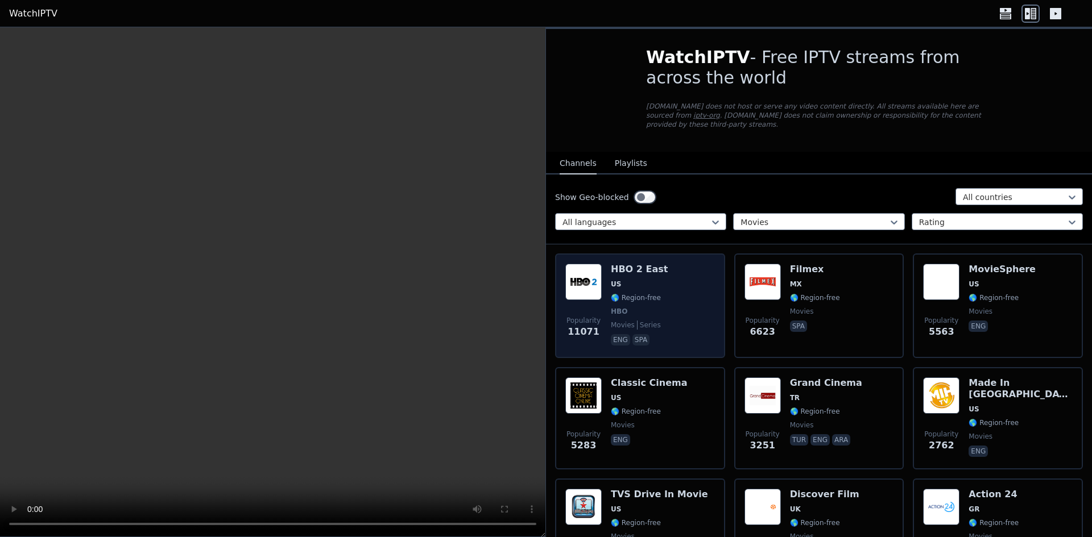
click at [691, 305] on div "Popularity 11071 HBO 2 East US 🌎 Region-free HBO movies series eng spa" at bounding box center [640, 306] width 150 height 84
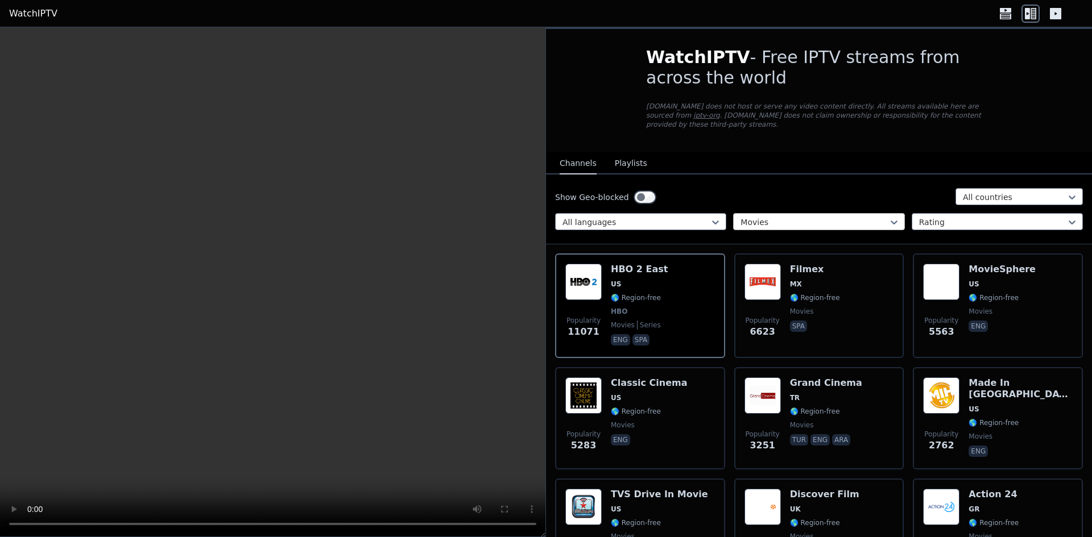
click at [749, 217] on div at bounding box center [813, 222] width 147 height 11
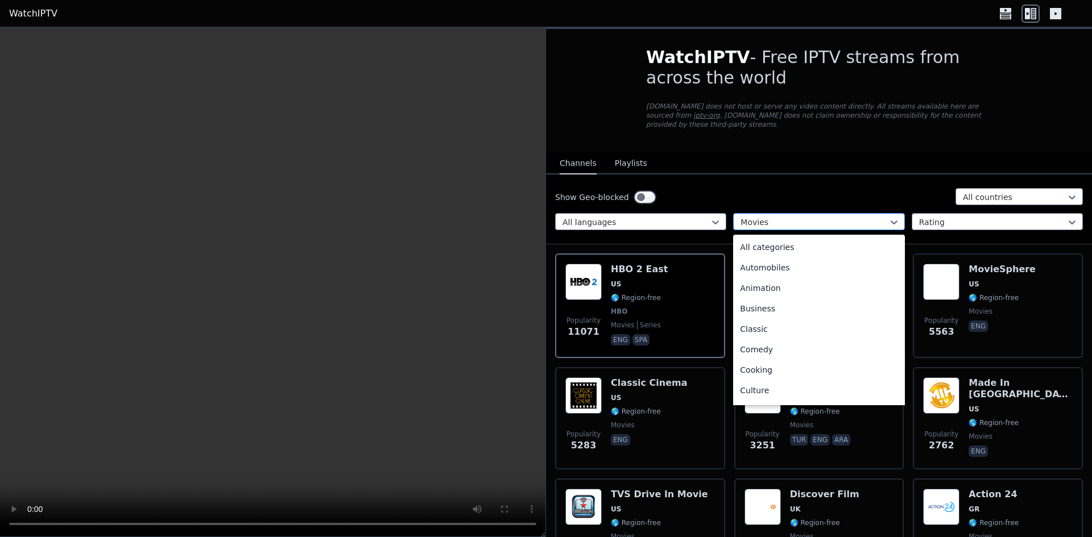
scroll to position [166, 0]
click at [748, 203] on div "Show Geo-blocked All countries All languages 27 results available. Use Up and D…" at bounding box center [819, 210] width 546 height 70
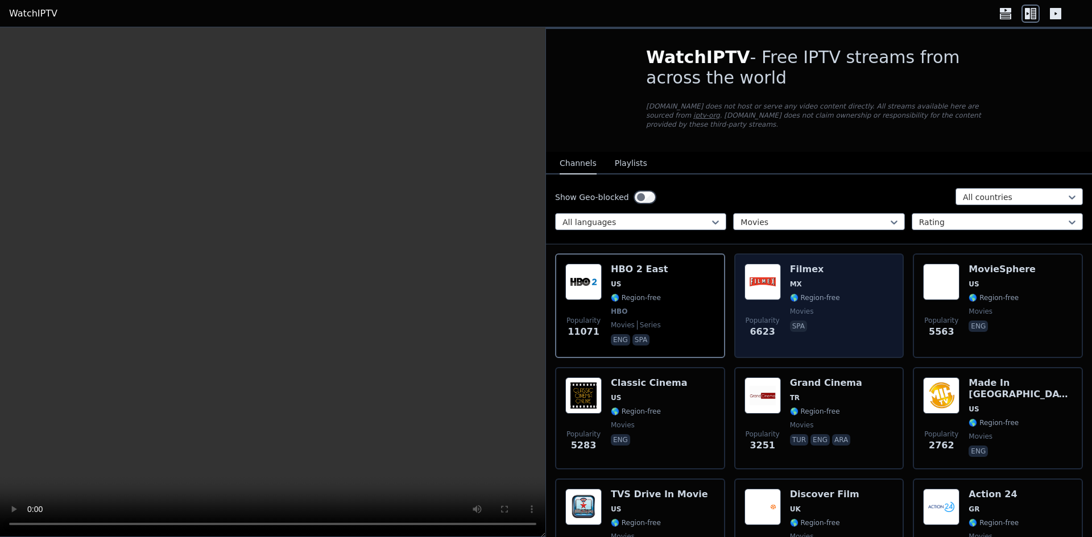
click at [866, 276] on div "Popularity 6623 Filmex MX 🌎 Region-free movies spa" at bounding box center [819, 306] width 150 height 84
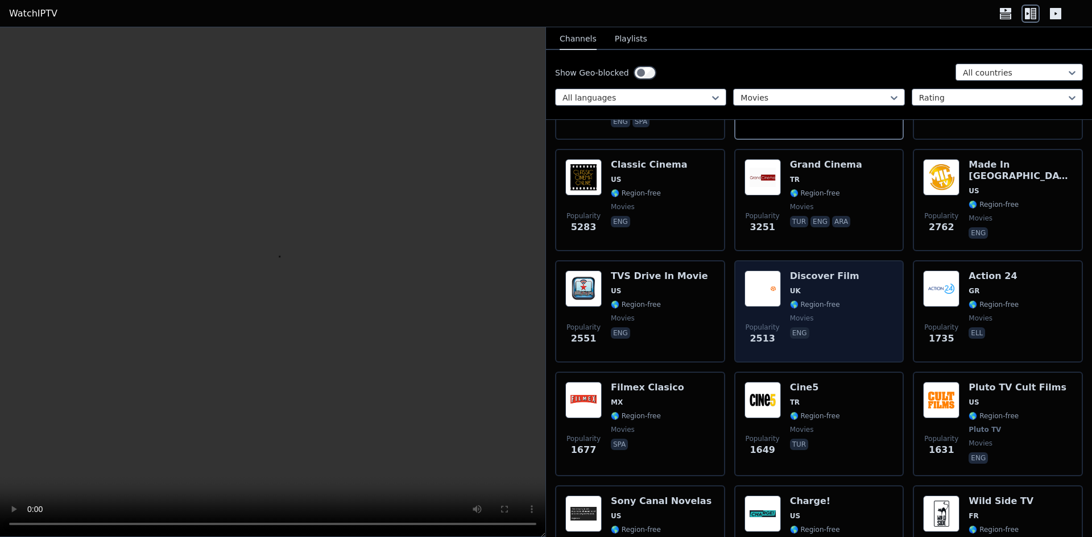
scroll to position [227, 0]
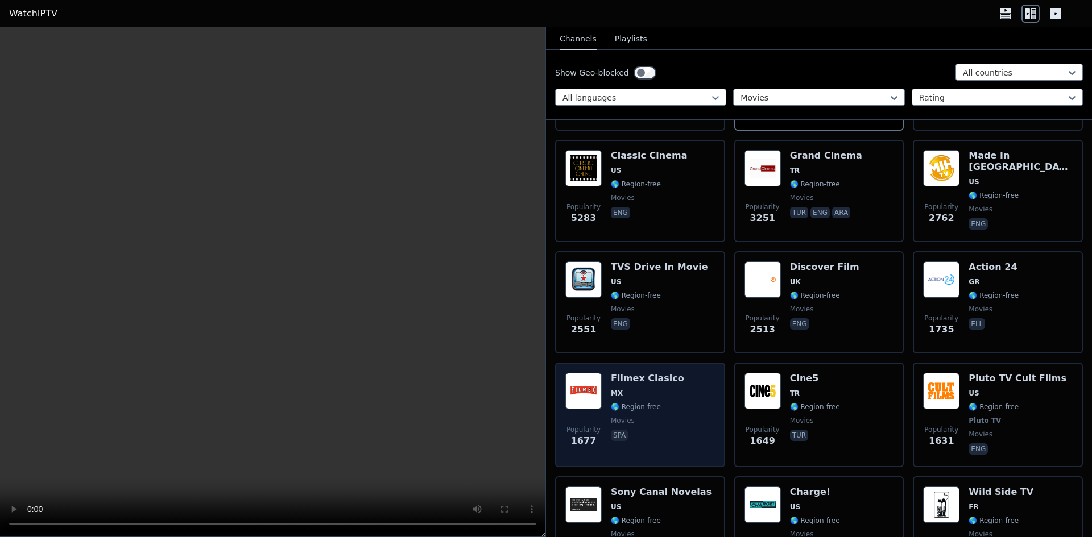
click at [673, 434] on div "Popularity 1677 Filmex Clasico MX 🌎 Region-free movies spa" at bounding box center [640, 415] width 150 height 84
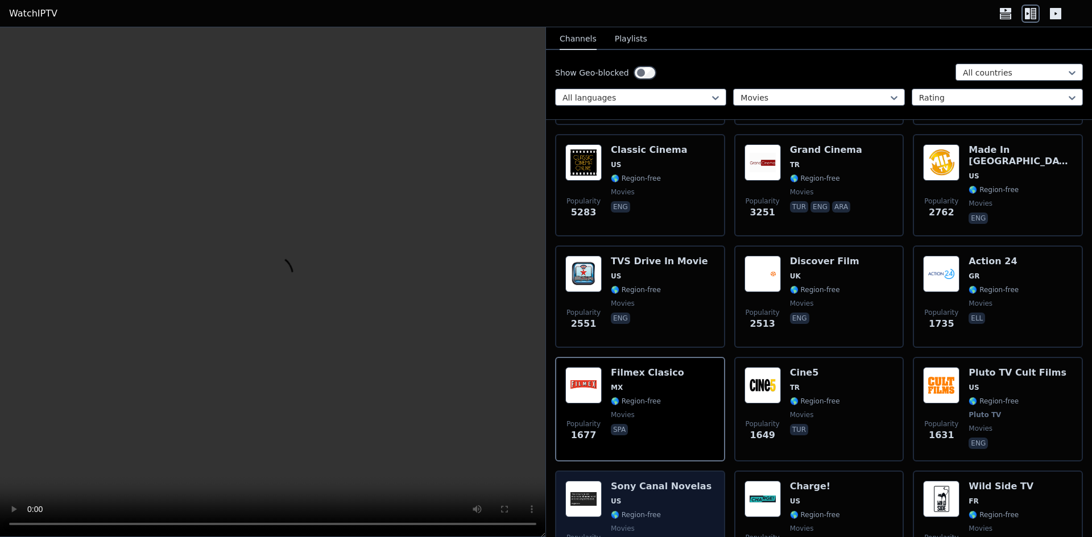
scroll to position [0, 0]
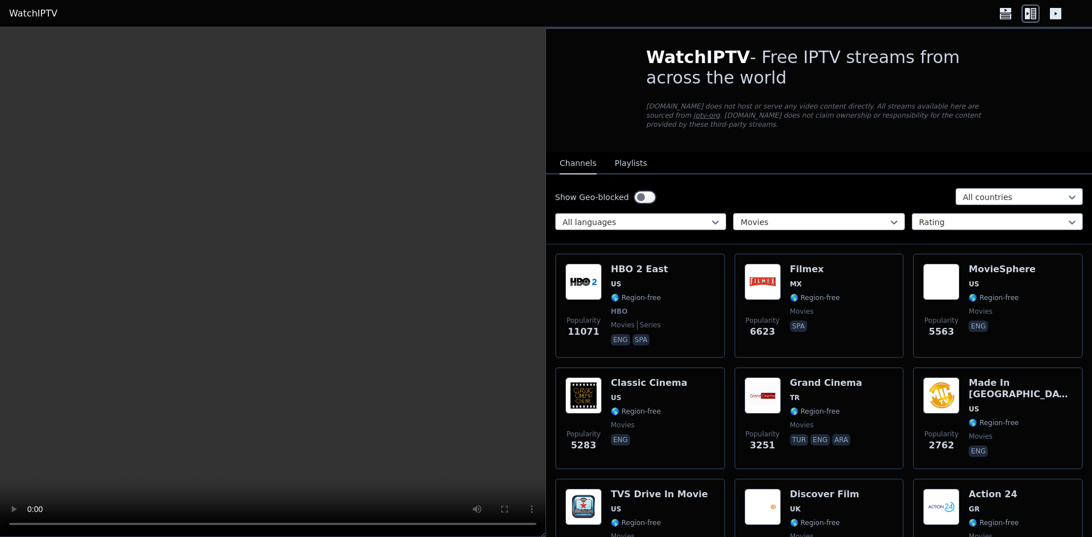
click at [770, 217] on div at bounding box center [813, 222] width 147 height 11
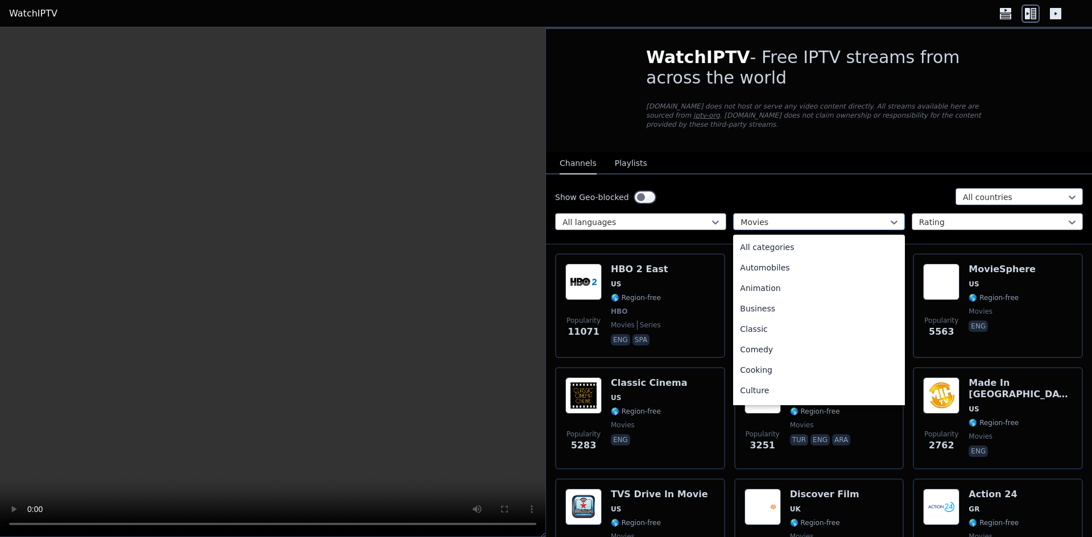
scroll to position [166, 0]
click at [778, 338] on div "Legislative" at bounding box center [818, 347] width 171 height 20
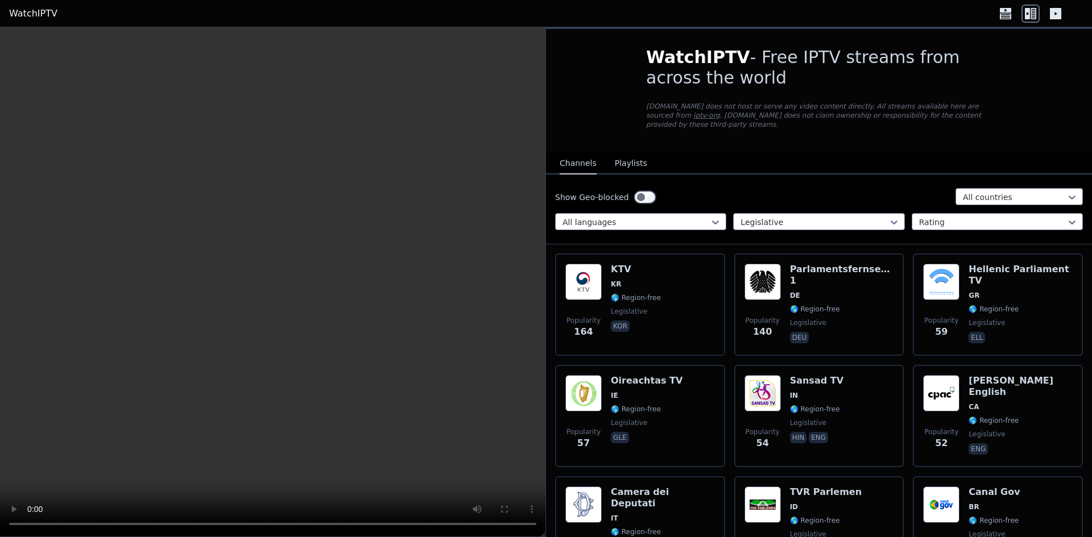
click at [778, 338] on div "Popularity 140 Parlamentsfernsehen 1 DE 🌎 Region-free legislative deu" at bounding box center [819, 305] width 170 height 102
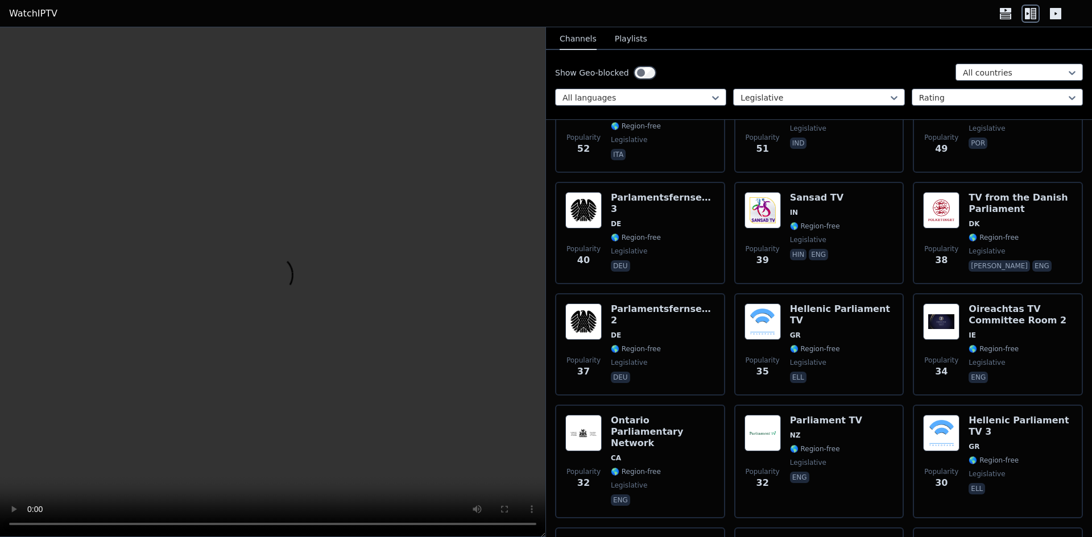
scroll to position [512, 0]
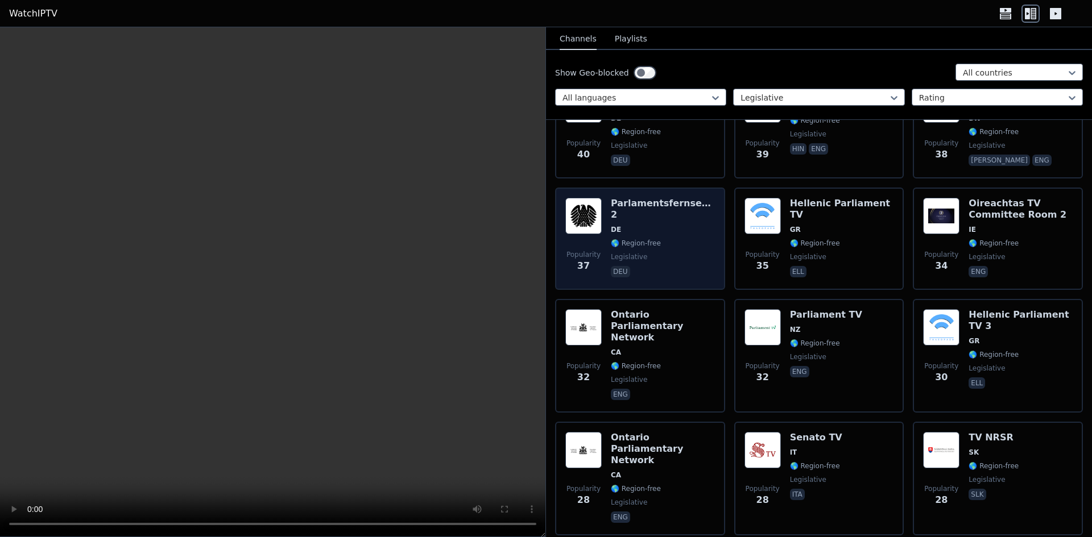
click at [679, 264] on div "Parlamentsfernsehen 2 DE 🌎 Region-free legislative deu" at bounding box center [663, 239] width 104 height 82
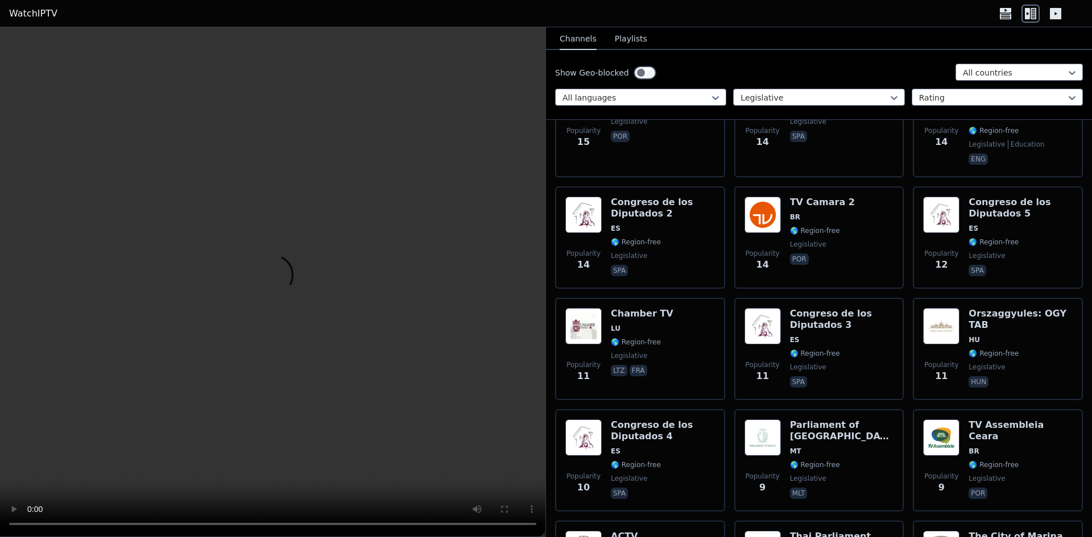
scroll to position [1820, 0]
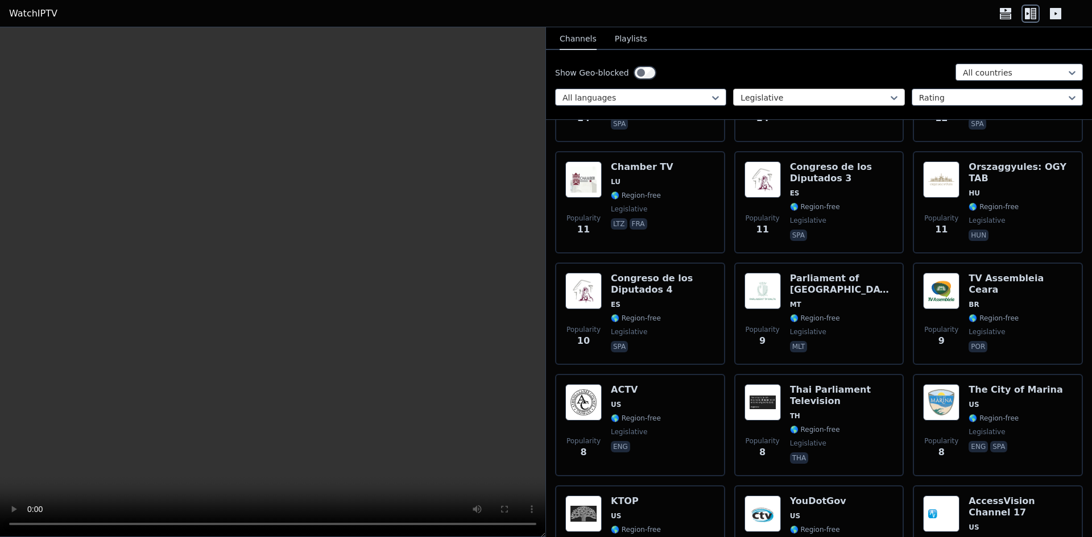
click at [805, 100] on div at bounding box center [813, 97] width 147 height 11
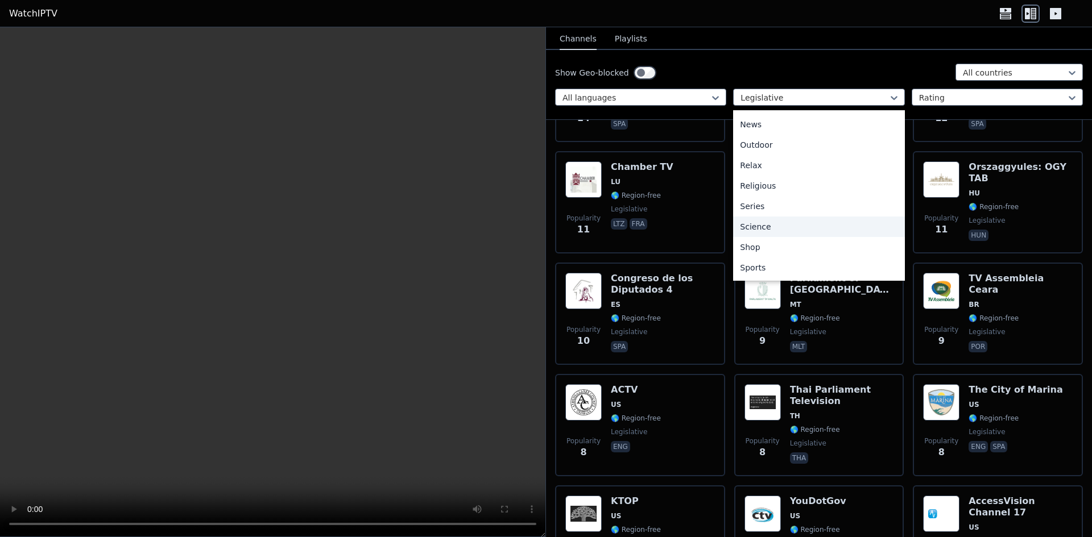
scroll to position [330, 0]
click at [784, 218] on div "Series" at bounding box center [818, 223] width 171 height 20
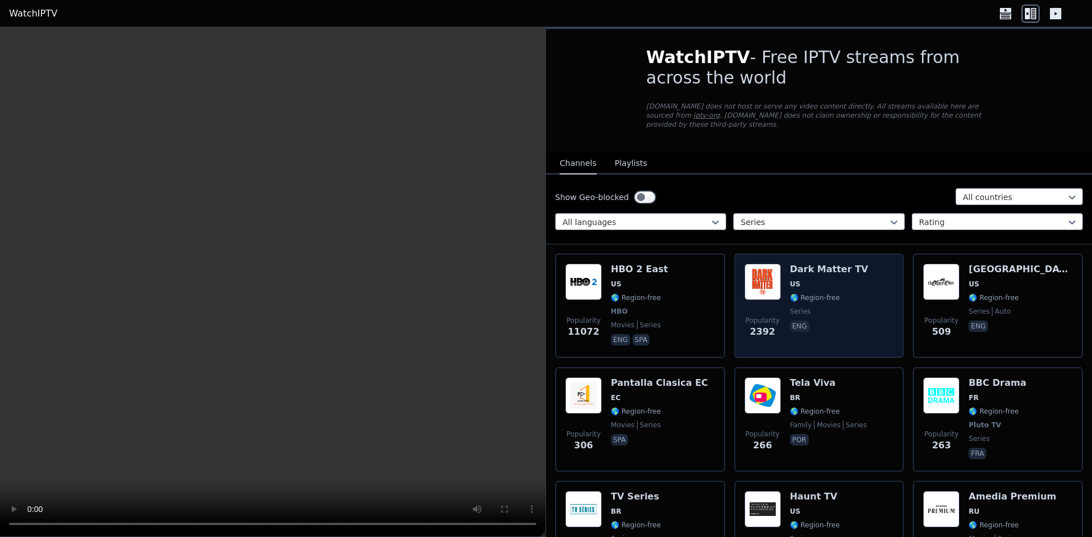
click at [795, 264] on h6 "Dark Matter TV" at bounding box center [829, 269] width 78 height 11
